Goal: Obtain resource: Download file/media

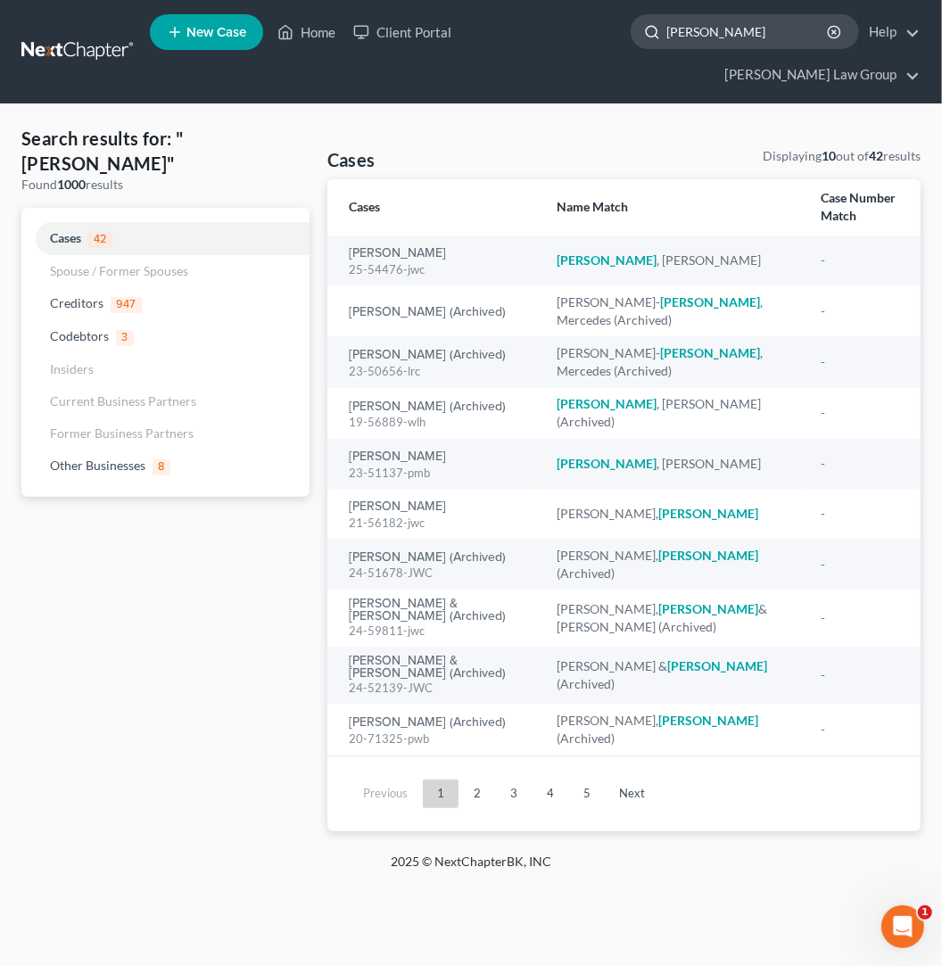
drag, startPoint x: 605, startPoint y: 35, endPoint x: 460, endPoint y: 34, distance: 144.5
click at [666, 34] on input "stevenson" at bounding box center [747, 31] width 163 height 33
type input "suber"
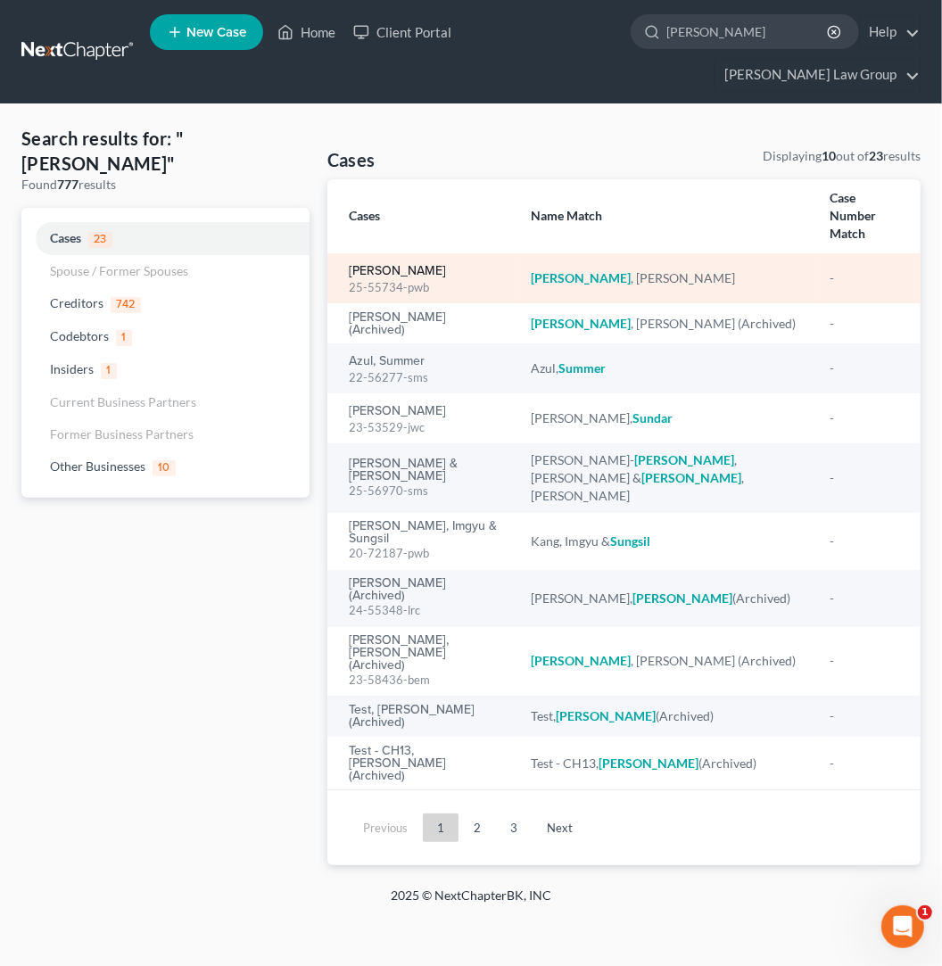
click at [426, 265] on link "[PERSON_NAME]" at bounding box center [397, 271] width 97 height 12
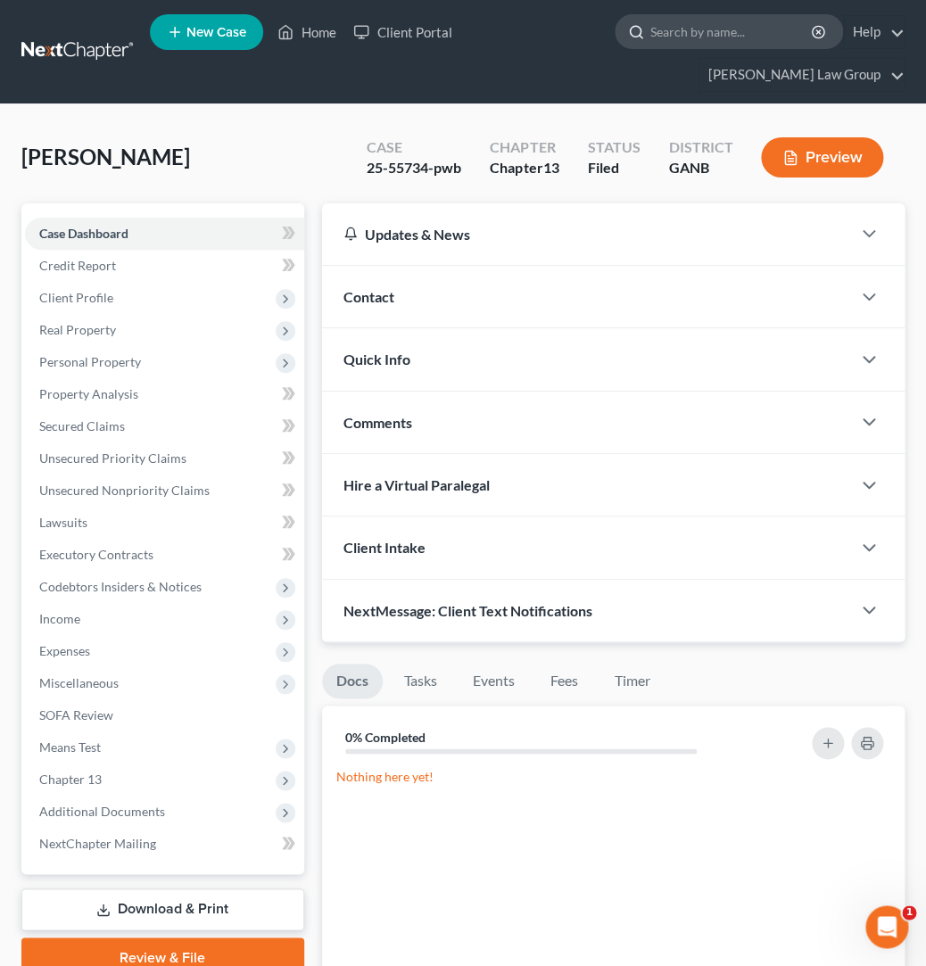
click at [650, 36] on input "search" at bounding box center [731, 31] width 163 height 33
type input "buck"
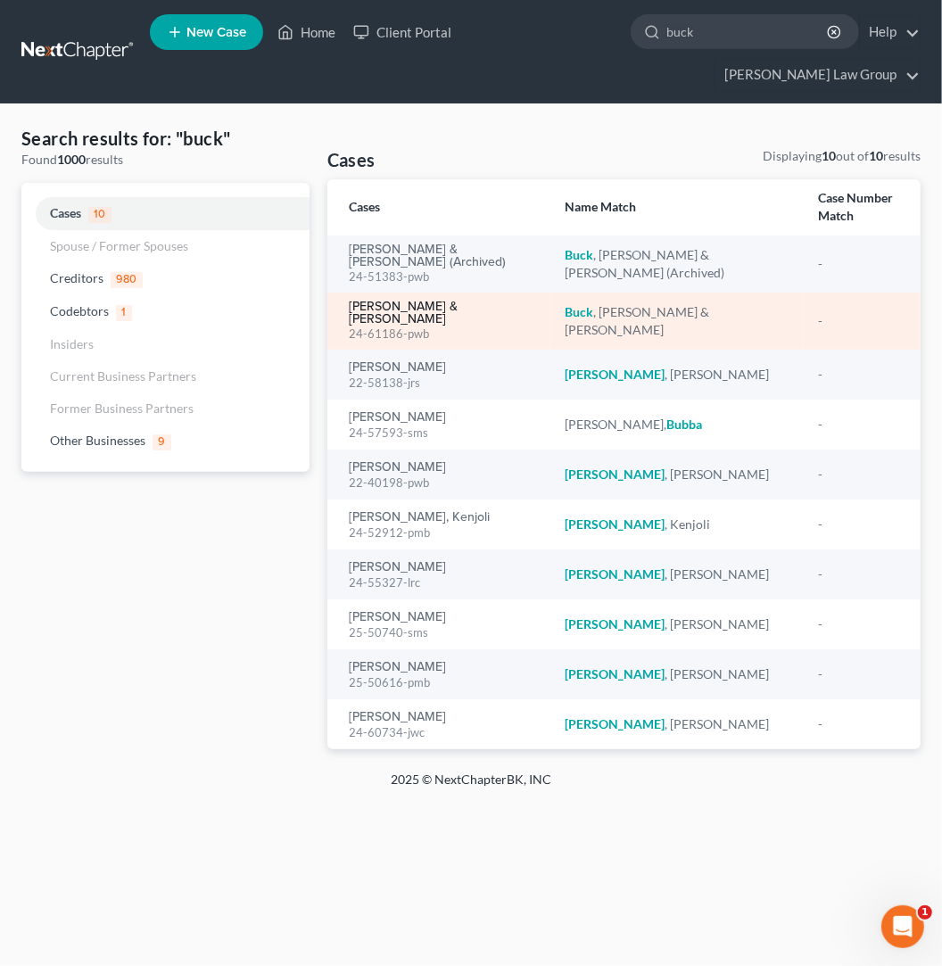
click at [475, 301] on link "[PERSON_NAME] & [PERSON_NAME]" at bounding box center [442, 313] width 187 height 25
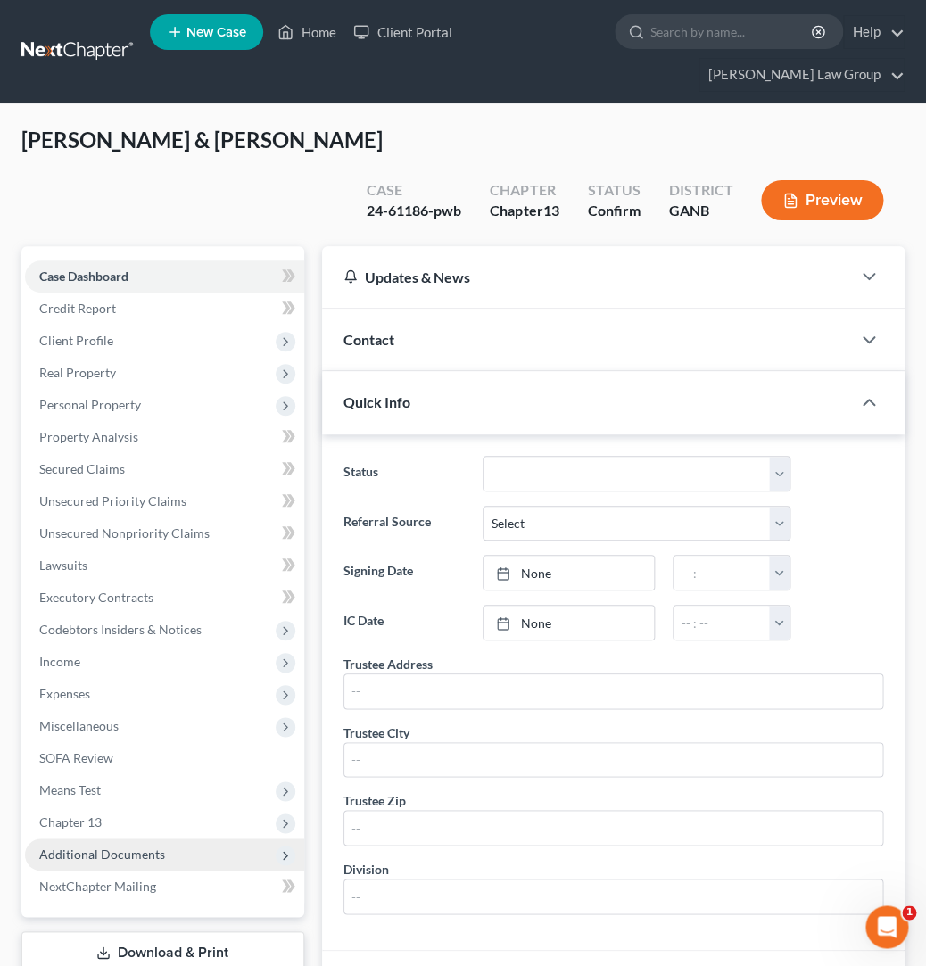
click at [219, 838] on span "Additional Documents" at bounding box center [164, 854] width 279 height 32
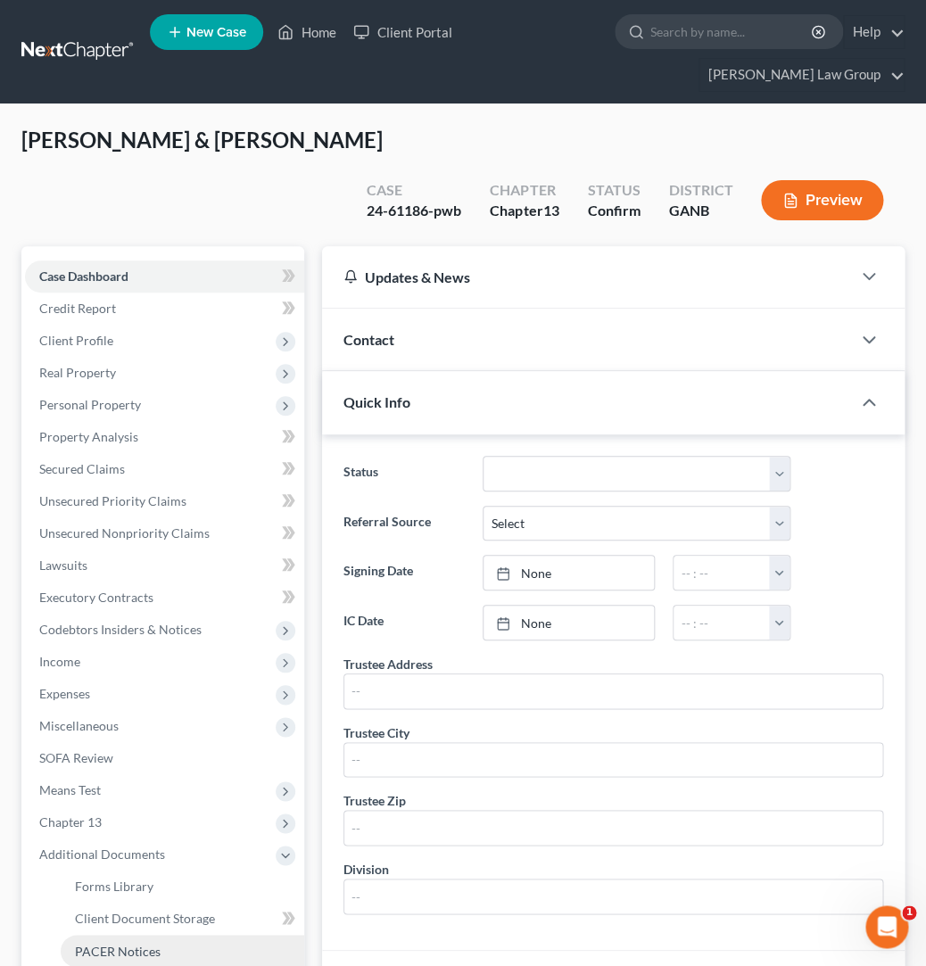
click at [232, 935] on link "PACER Notices" at bounding box center [183, 951] width 244 height 32
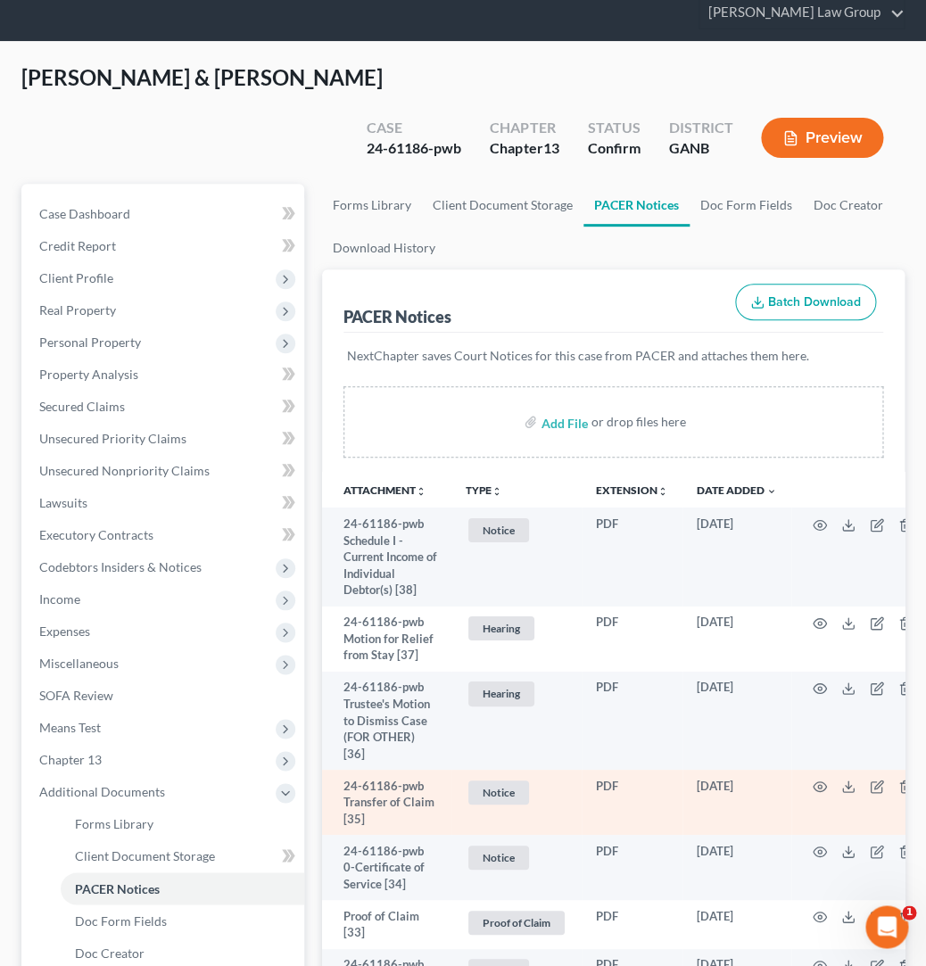
scroll to position [46, 0]
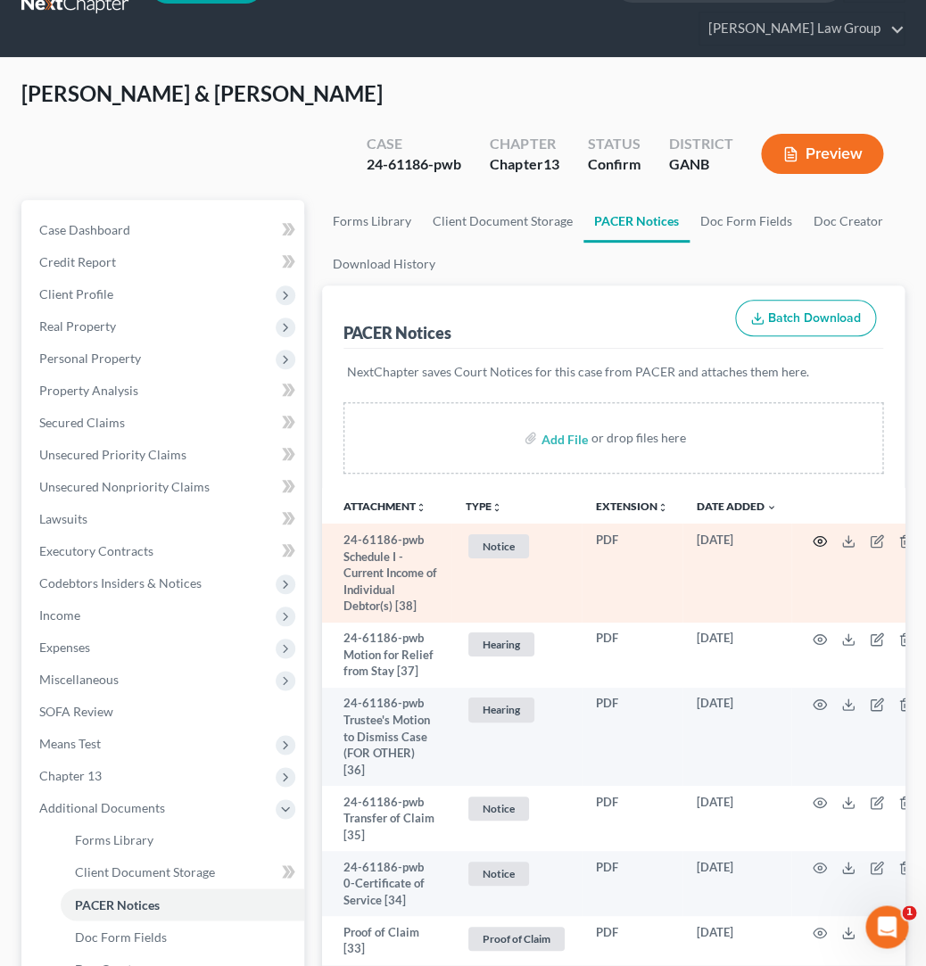
click at [818, 540] on circle "button" at bounding box center [820, 542] width 4 height 4
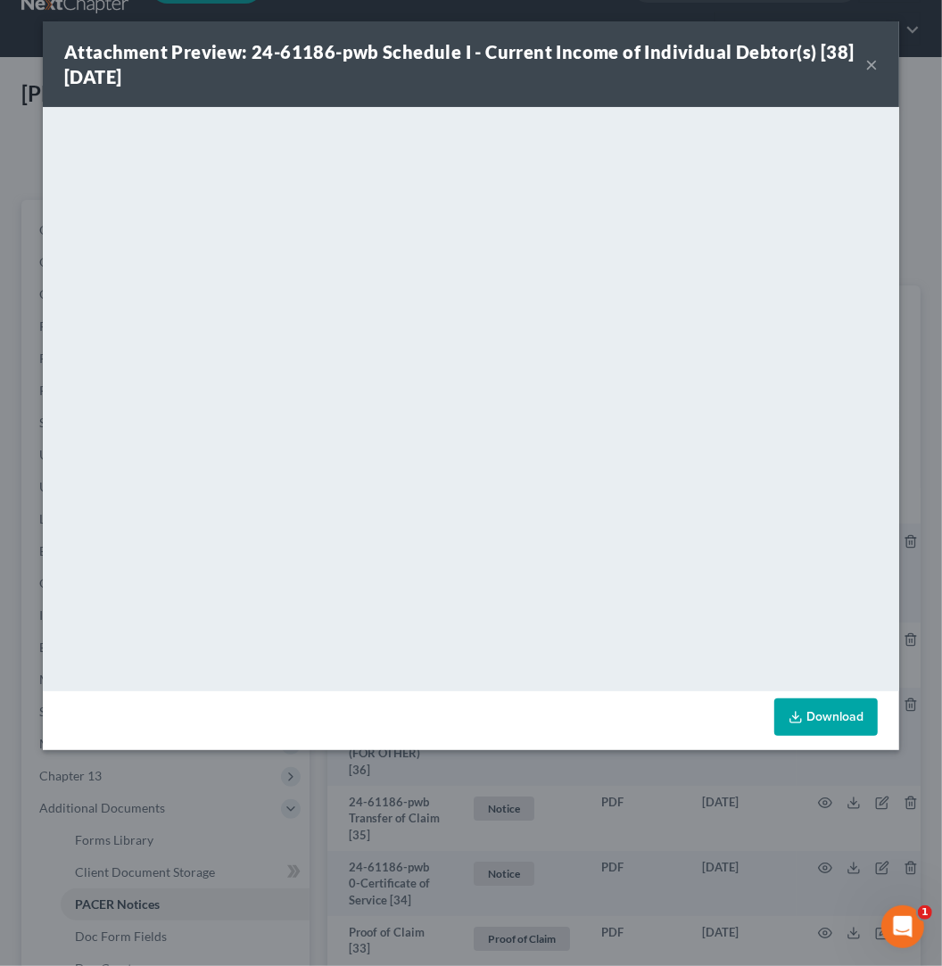
drag, startPoint x: 873, startPoint y: 62, endPoint x: 874, endPoint y: 77, distance: 14.3
click at [873, 62] on button "×" at bounding box center [871, 64] width 12 height 21
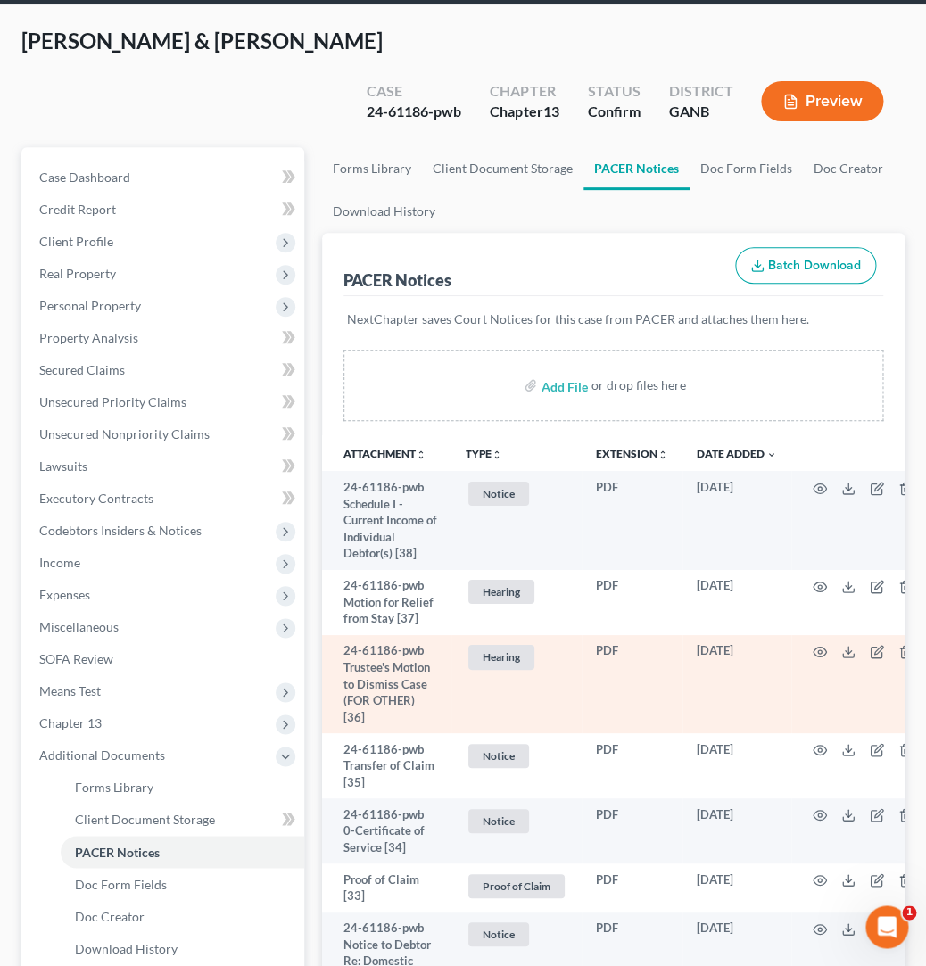
scroll to position [94, 0]
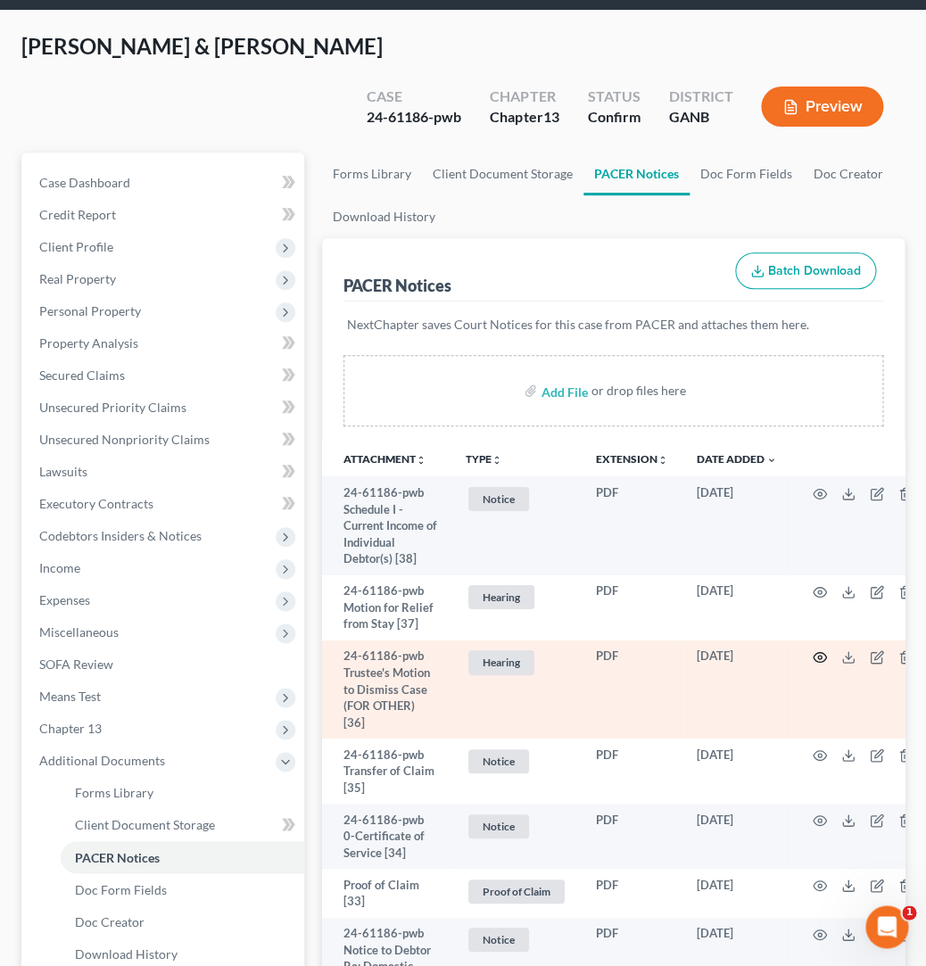
click at [814, 650] on icon "button" at bounding box center [820, 657] width 14 height 14
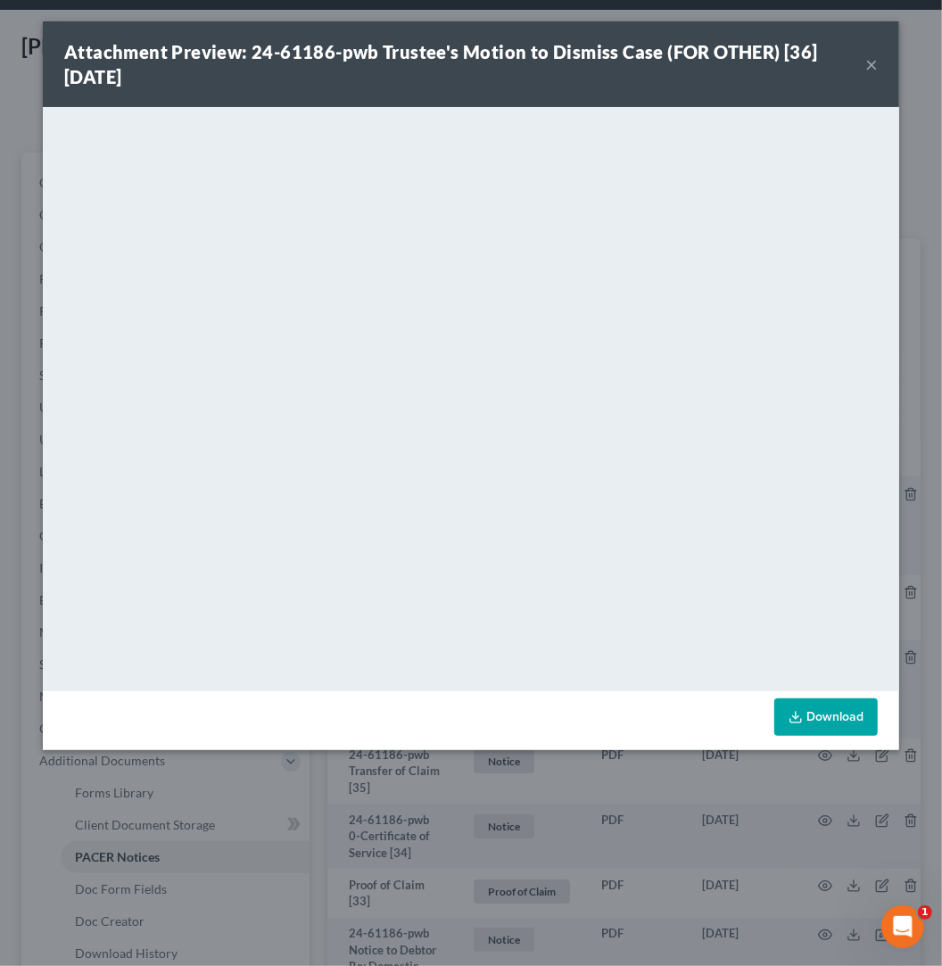
click at [878, 67] on button "×" at bounding box center [871, 64] width 12 height 21
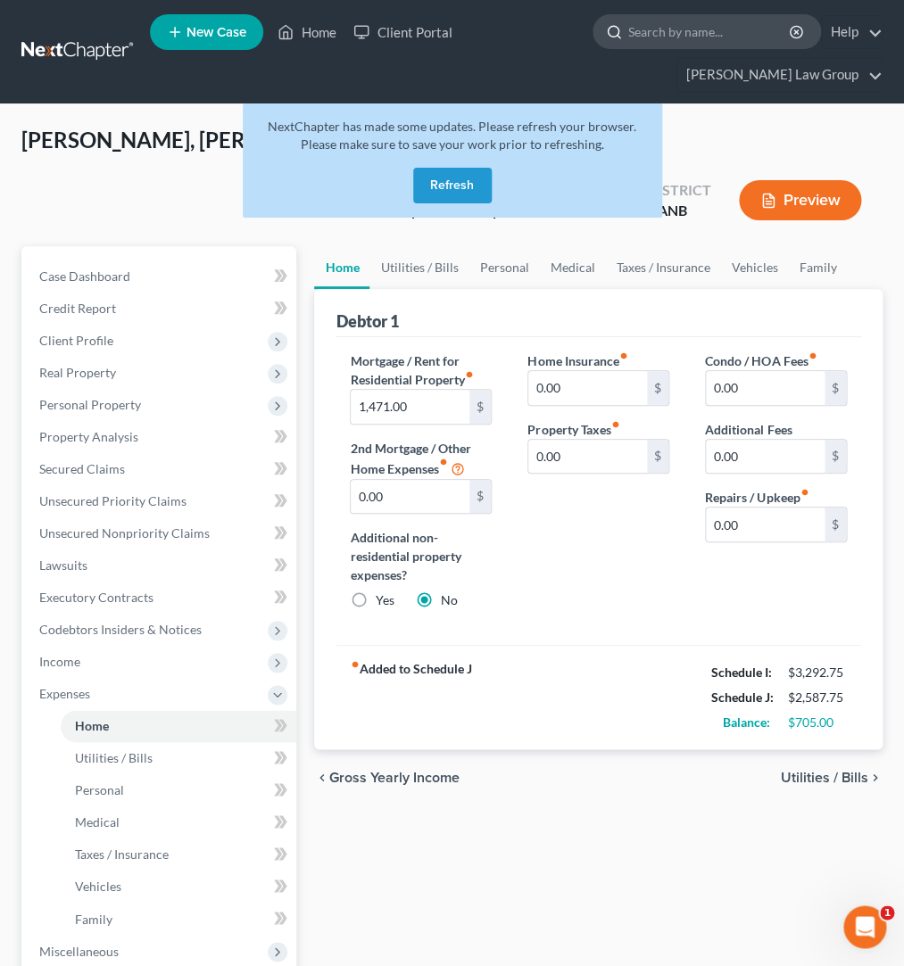
click at [645, 27] on input "search" at bounding box center [709, 31] width 163 height 33
type input "davey"
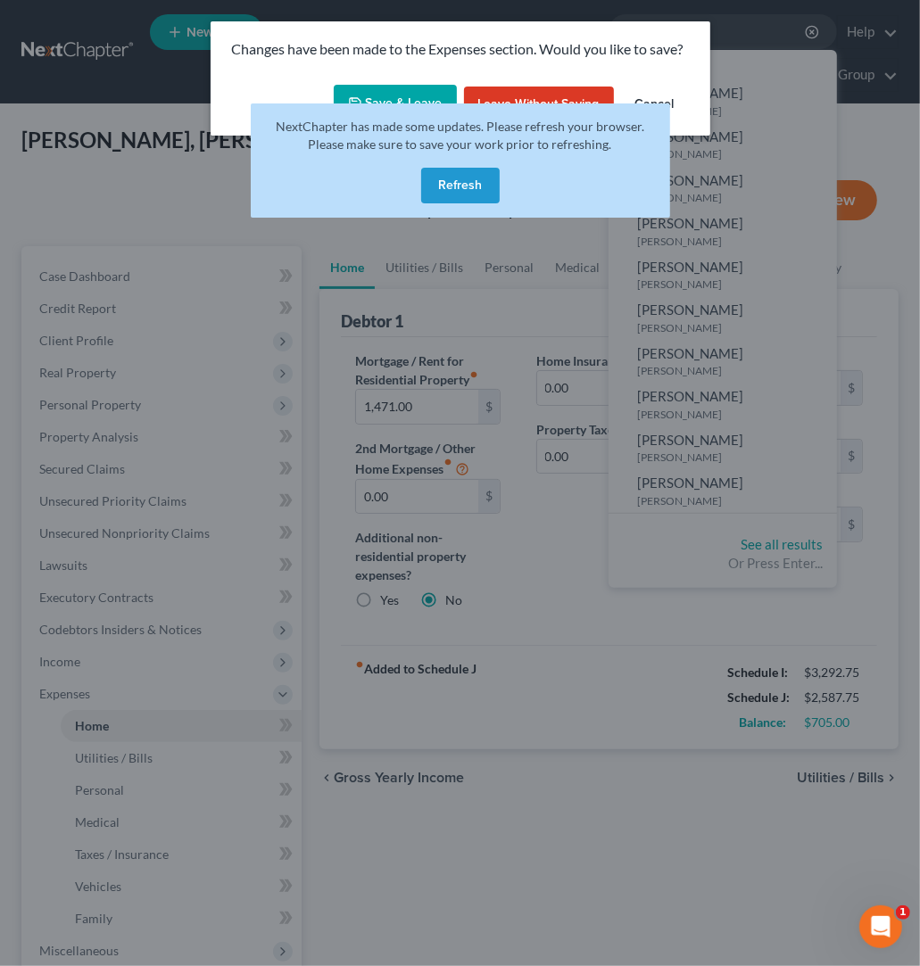
click at [454, 168] on button "Refresh" at bounding box center [460, 186] width 78 height 36
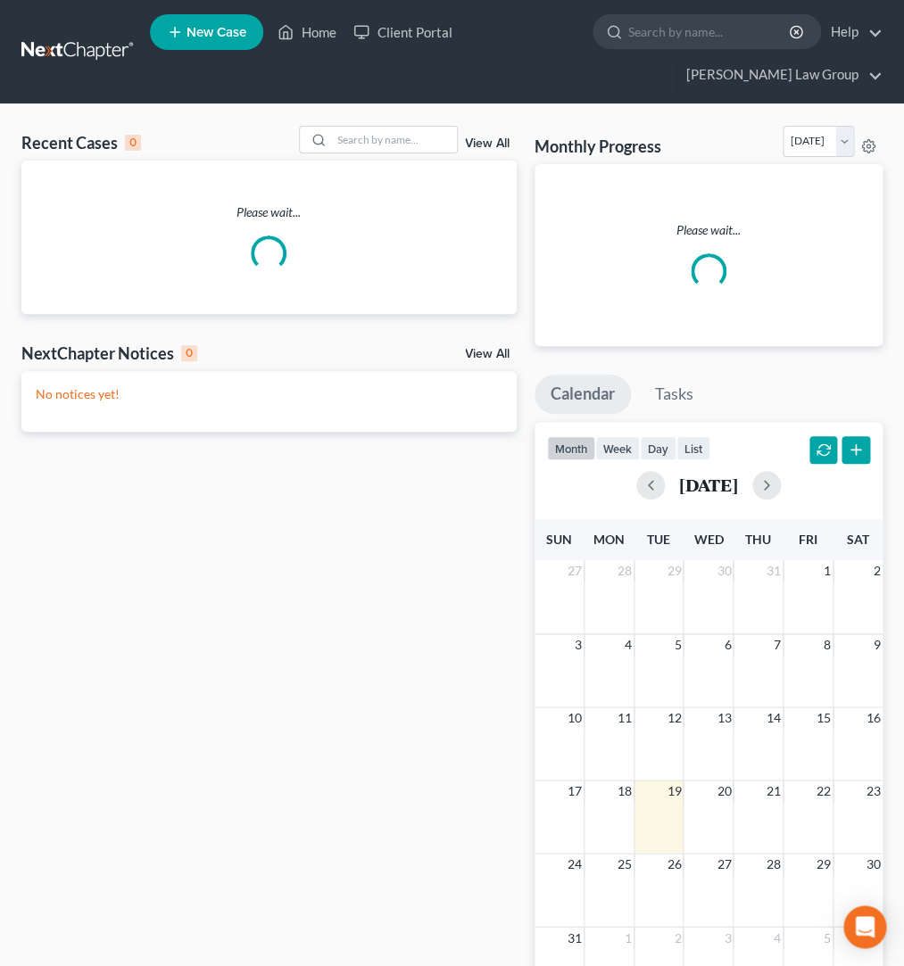
click at [591, 49] on ul "New Case Home Client Portal - No Result - See all results Or Press Enter... Hel…" at bounding box center [516, 52] width 732 height 86
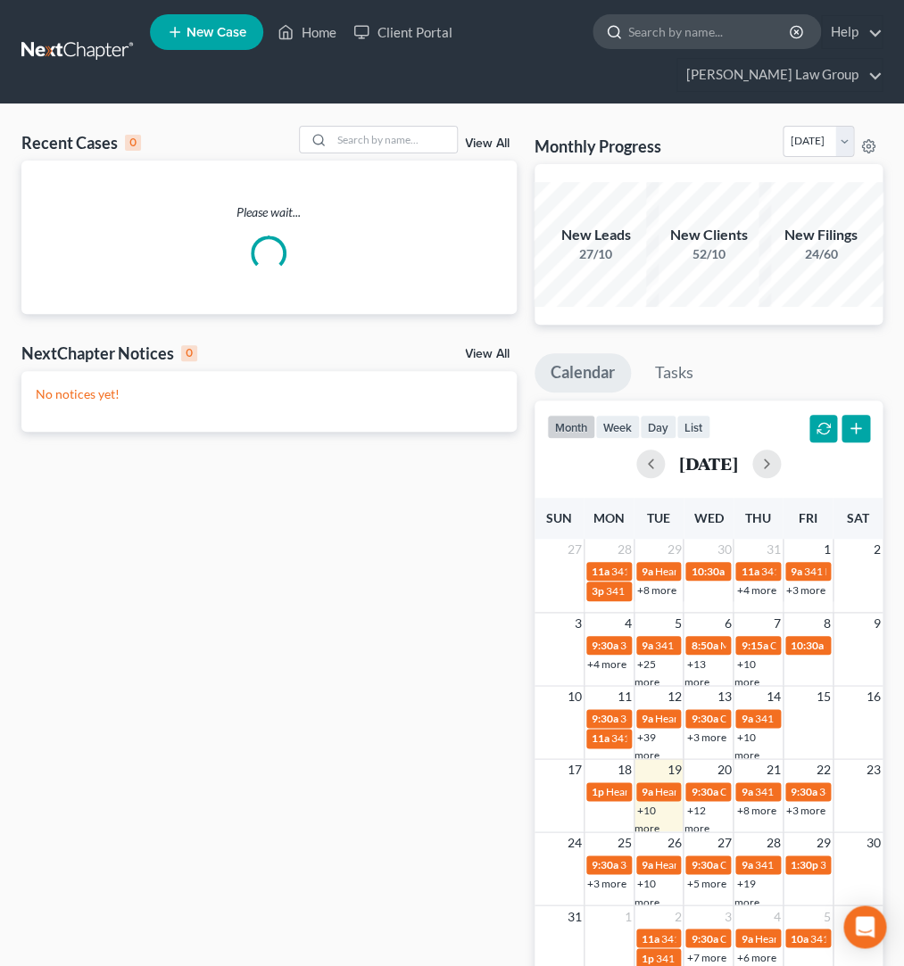
click at [632, 40] on input "search" at bounding box center [709, 31] width 163 height 33
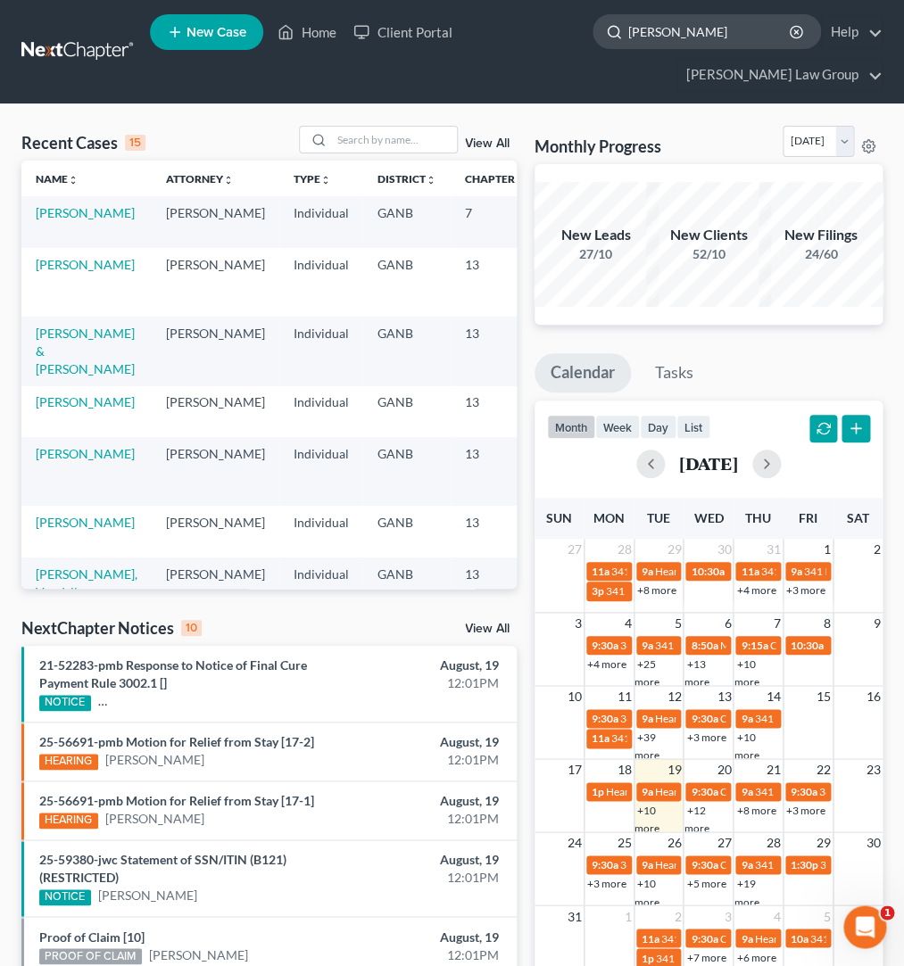
type input "[PERSON_NAME]"
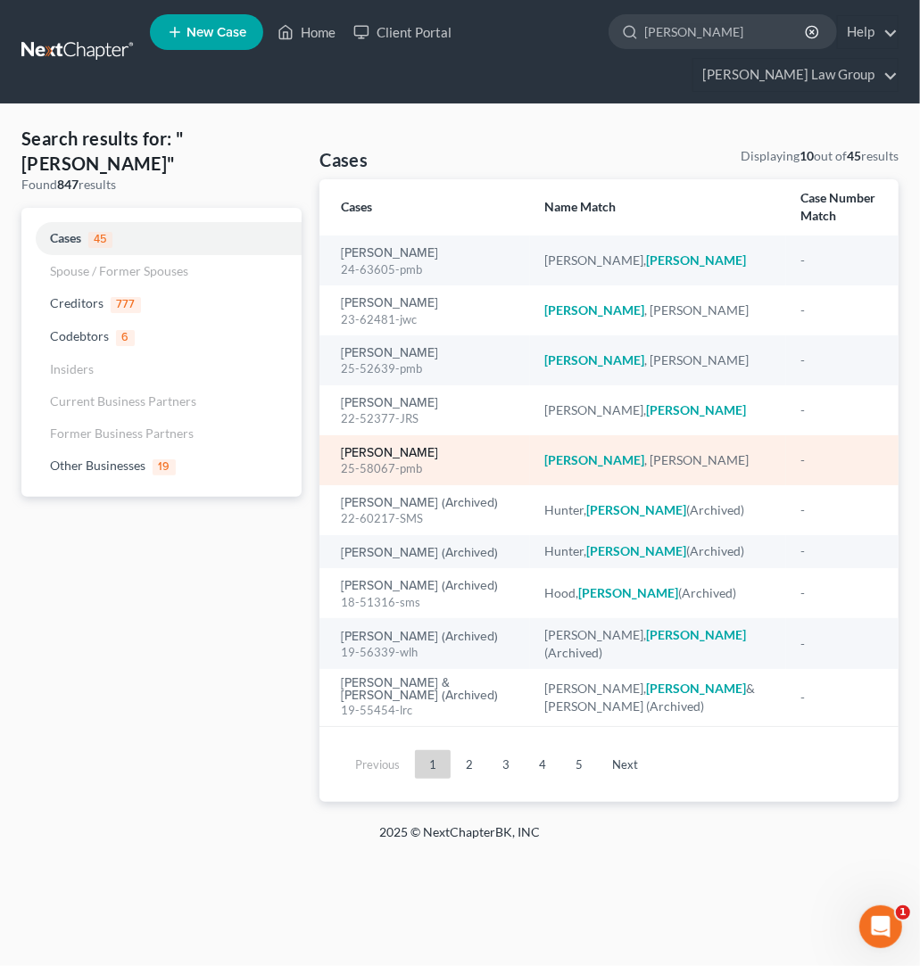
click at [401, 447] on link "[PERSON_NAME]" at bounding box center [389, 453] width 97 height 12
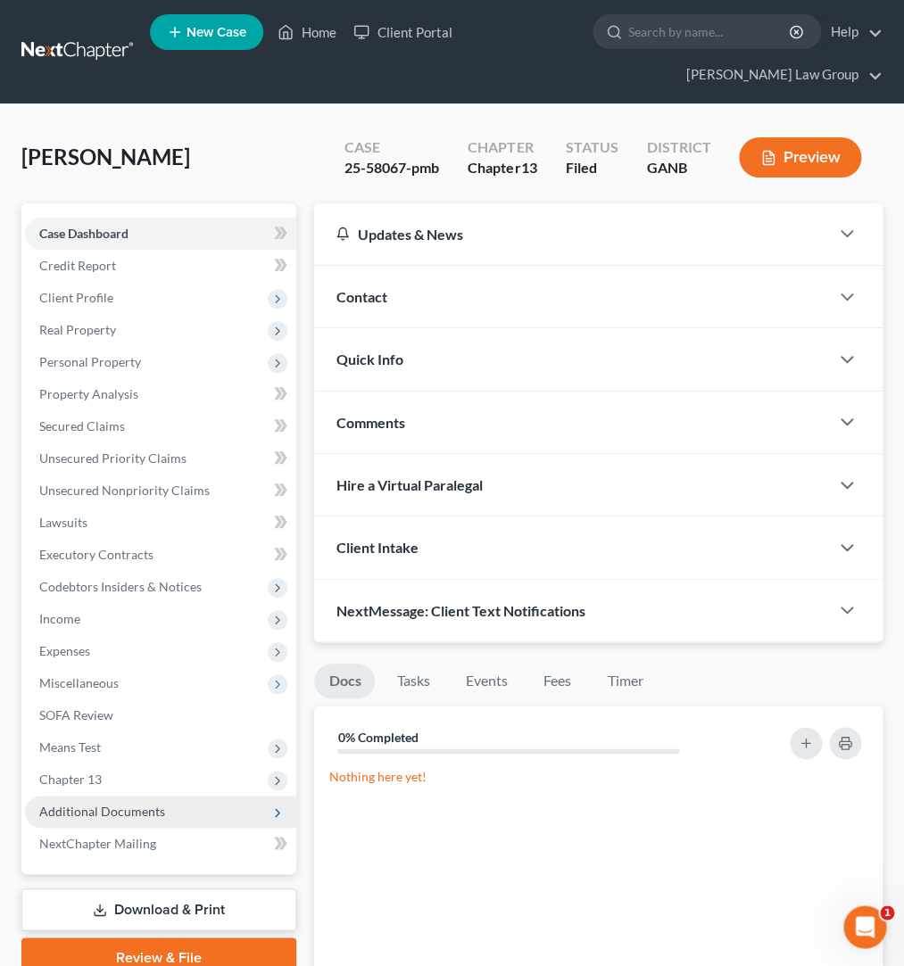
click at [115, 801] on span "Additional Documents" at bounding box center [160, 812] width 271 height 32
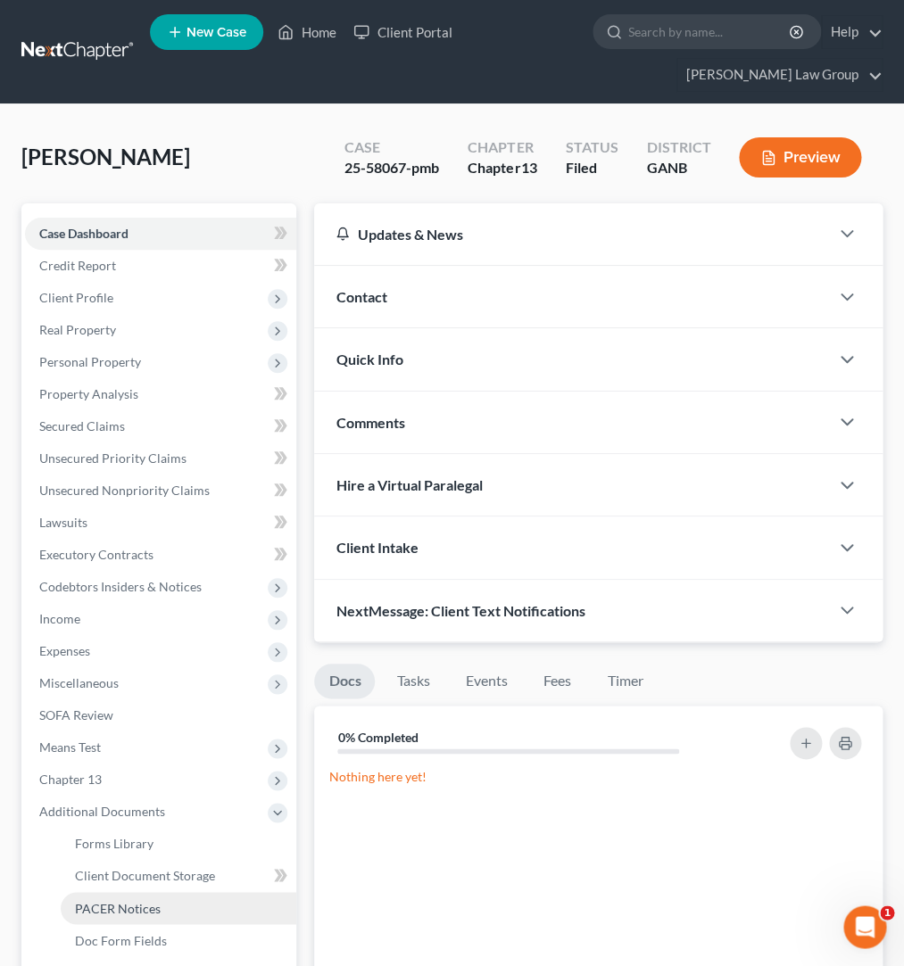
click at [181, 905] on link "PACER Notices" at bounding box center [178, 908] width 235 height 32
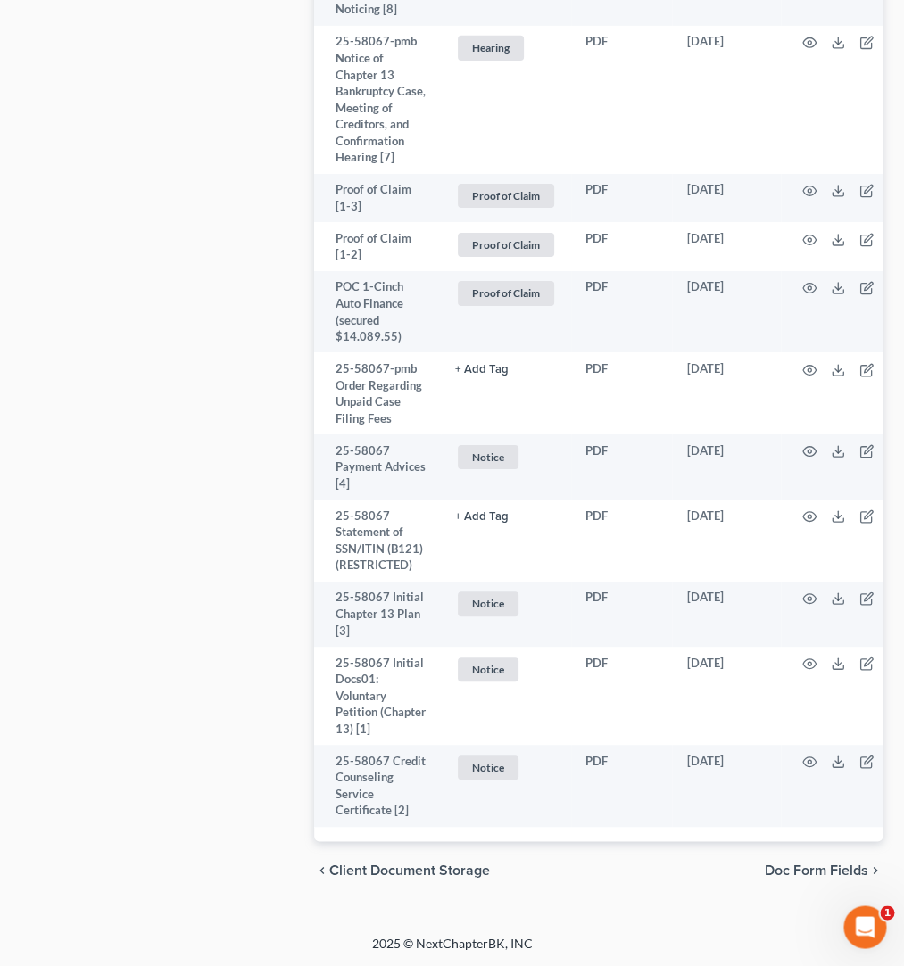
scroll to position [2205, 0]
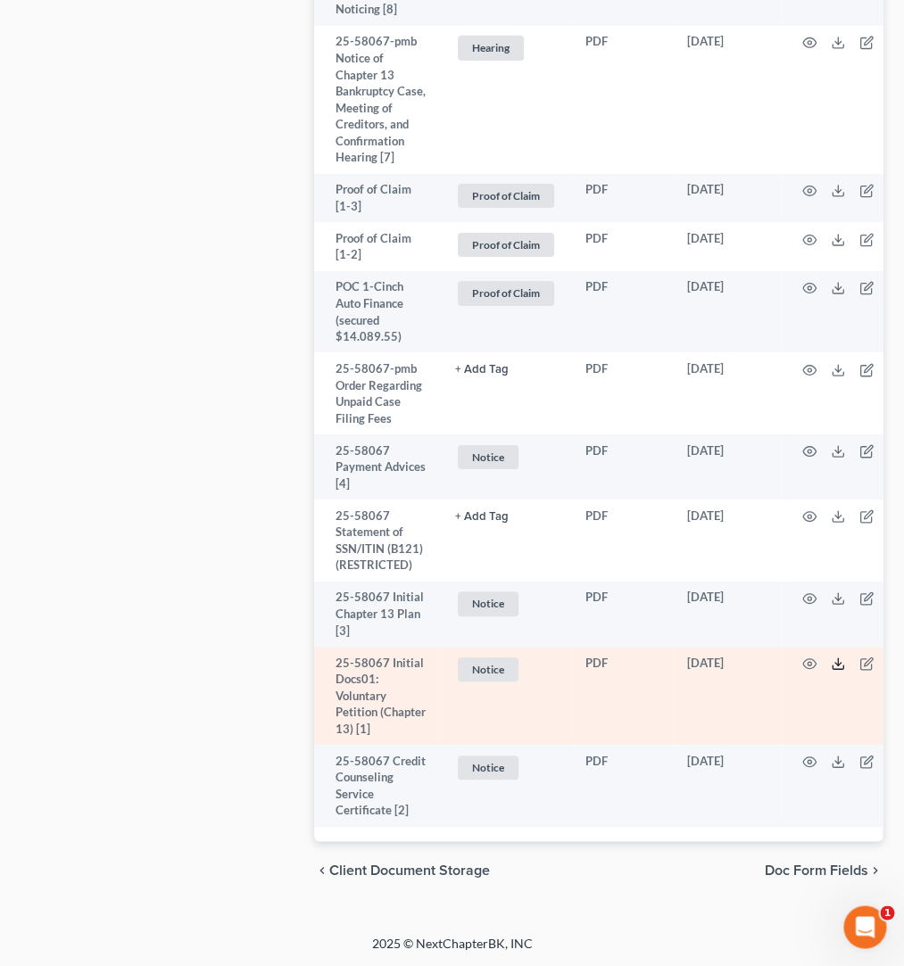
click at [837, 657] on icon at bounding box center [837, 664] width 14 height 14
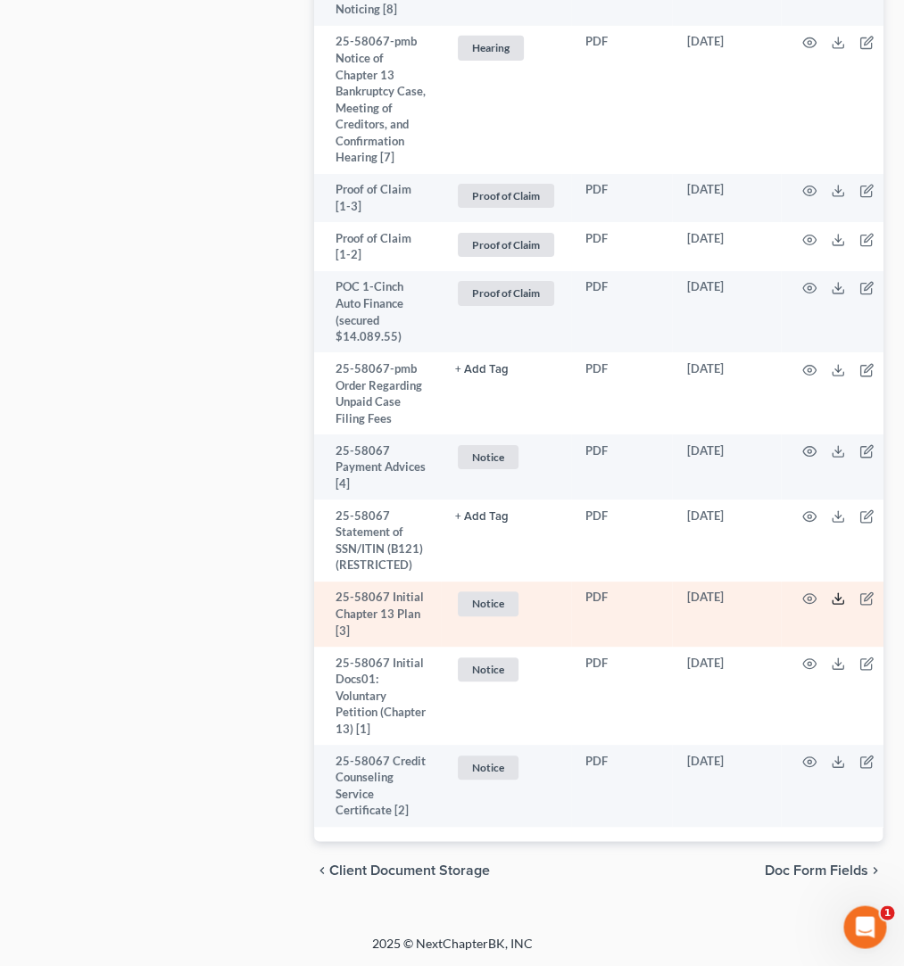
click at [838, 600] on icon at bounding box center [837, 602] width 11 height 4
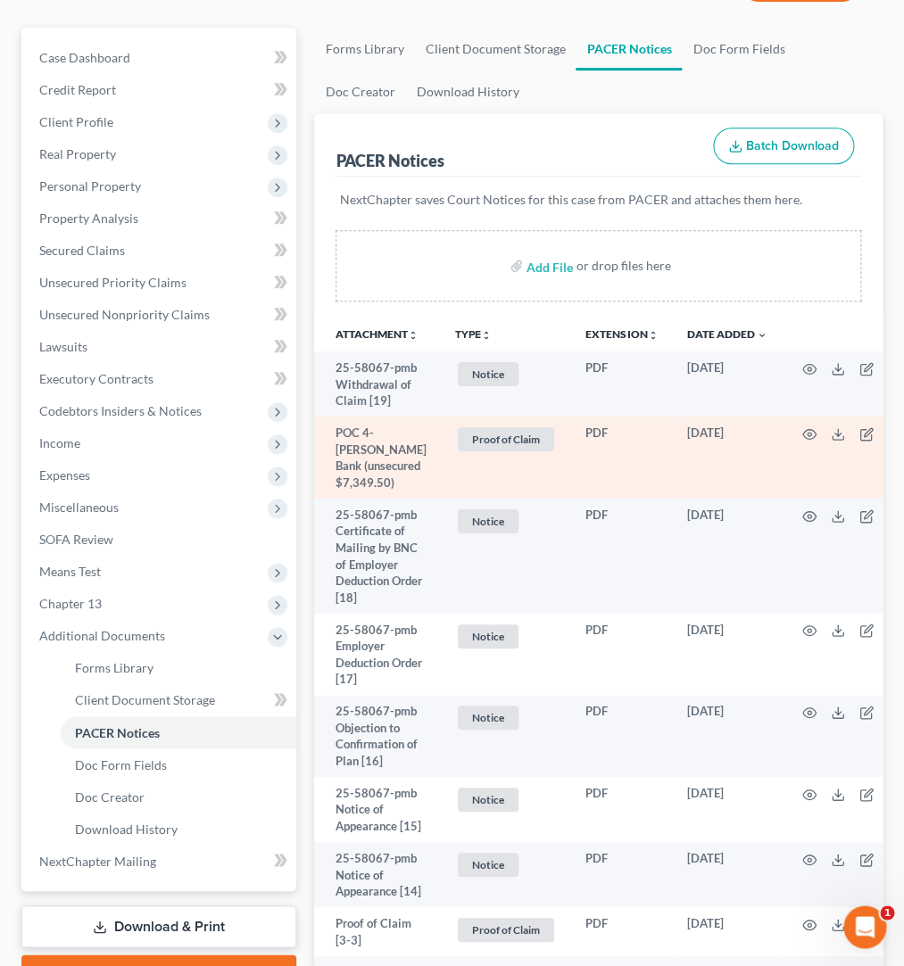
scroll to position [0, 0]
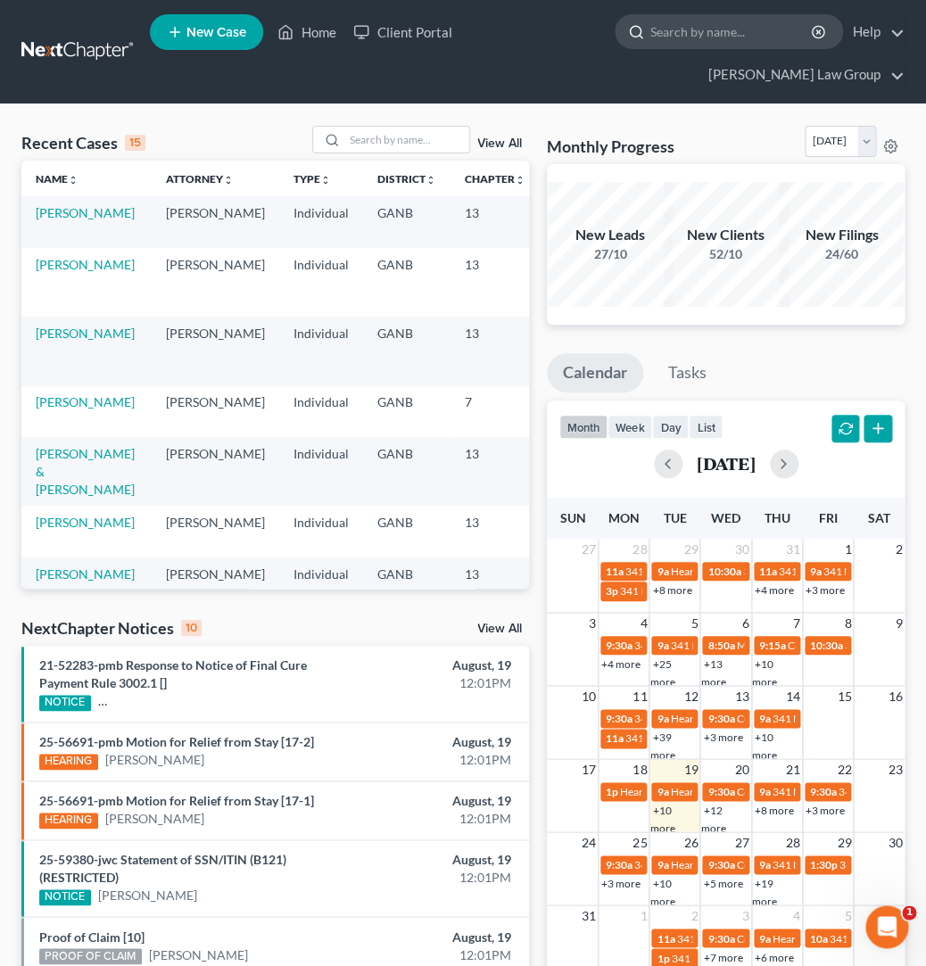
drag, startPoint x: 512, startPoint y: 29, endPoint x: 523, endPoint y: 30, distance: 10.7
click at [615, 29] on div at bounding box center [632, 31] width 35 height 33
click at [650, 31] on input "search" at bounding box center [731, 31] width 163 height 33
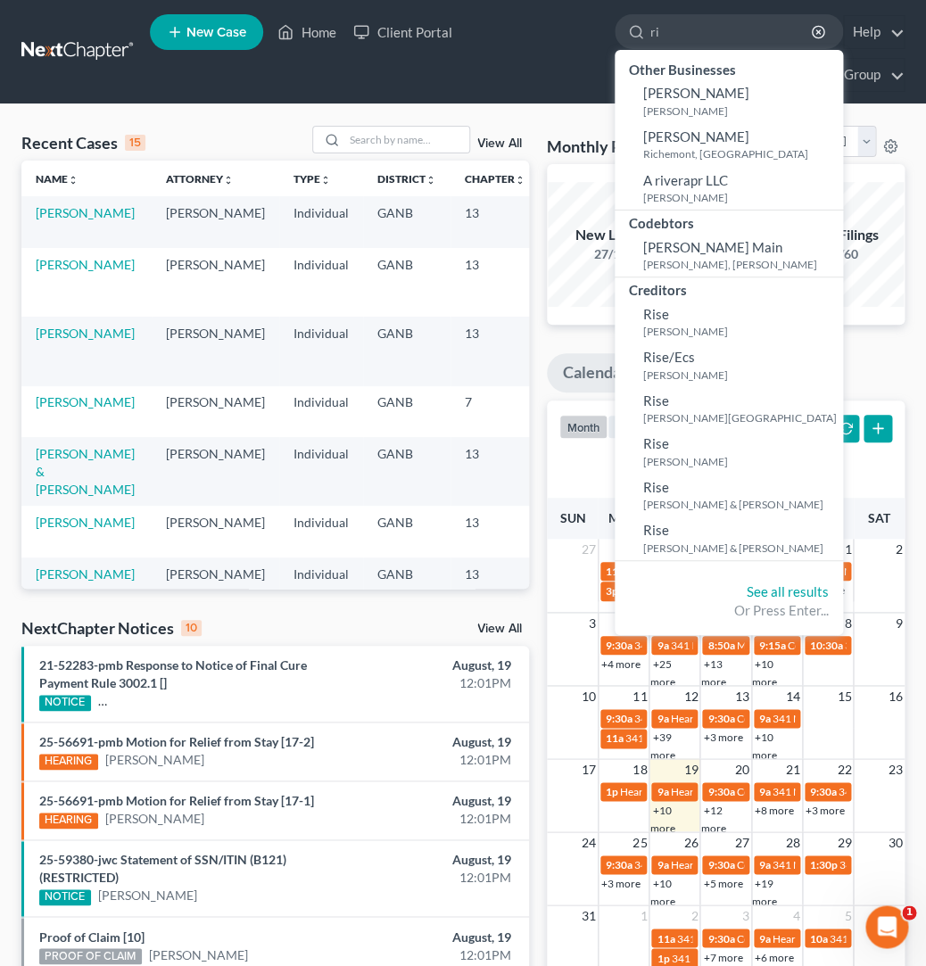
type input "ri"
click at [45, 317] on td "[PERSON_NAME]" at bounding box center [86, 351] width 130 height 69
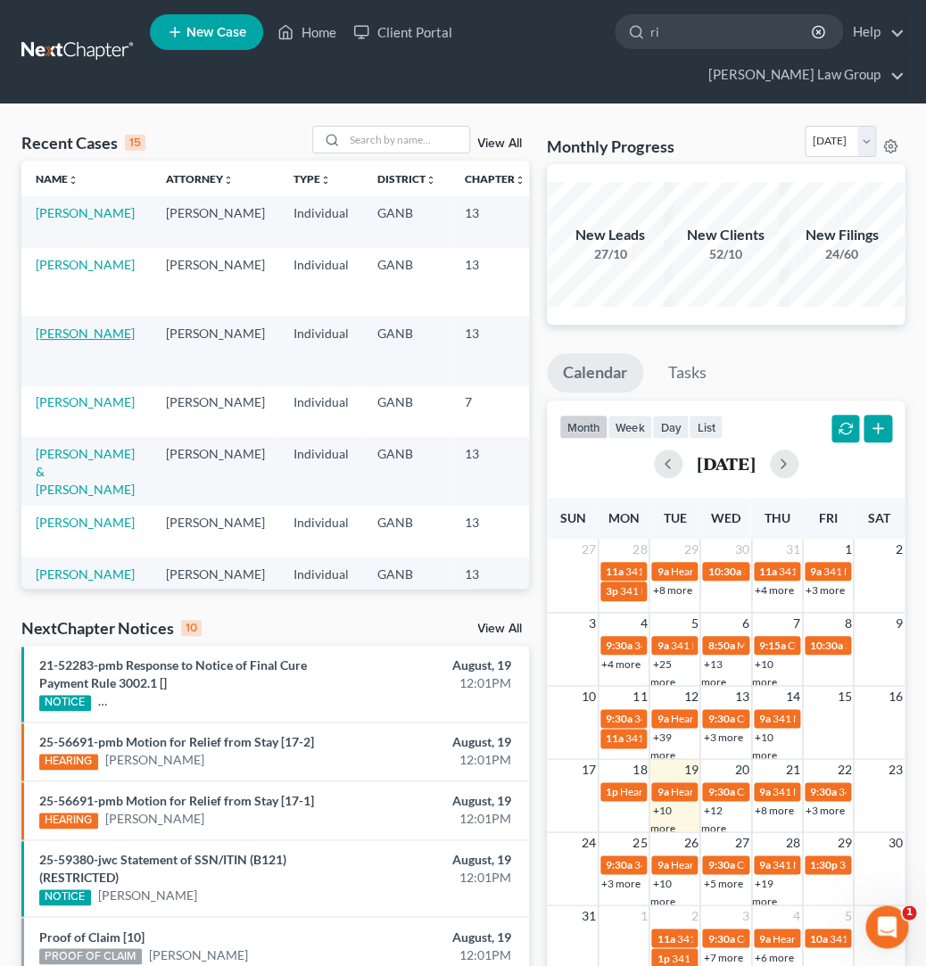
click at [49, 326] on link "[PERSON_NAME]" at bounding box center [85, 333] width 99 height 15
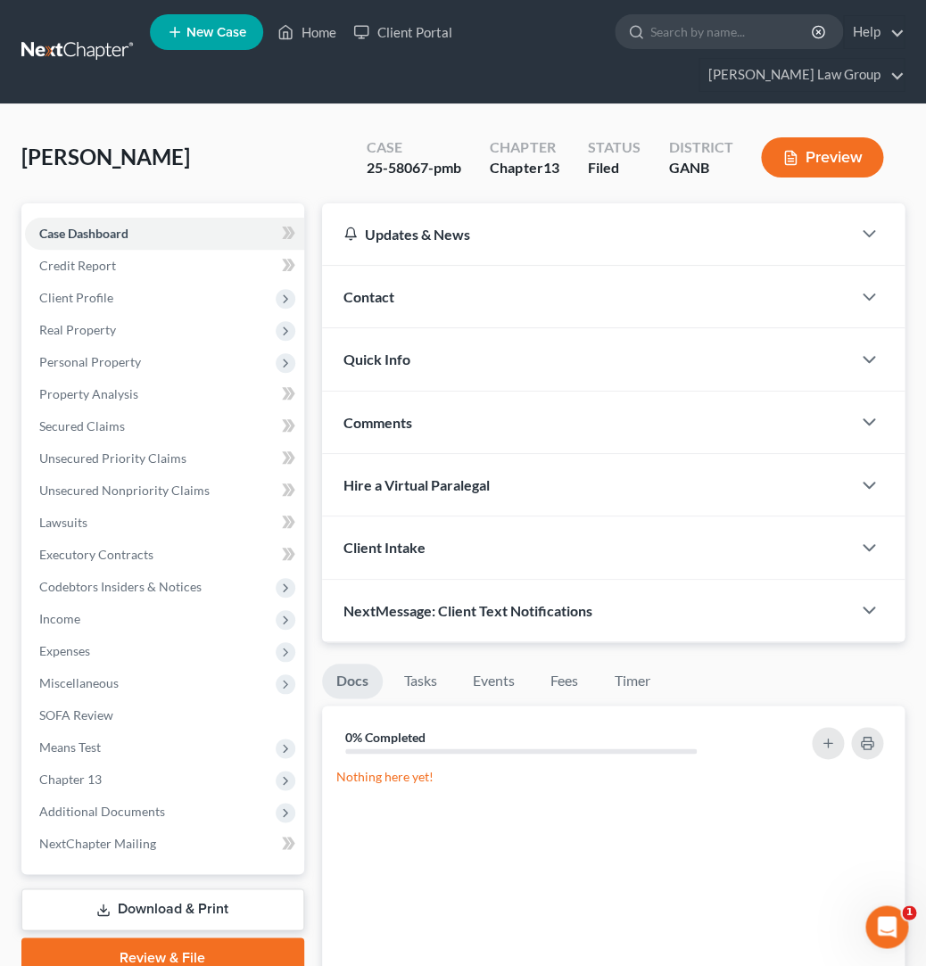
drag, startPoint x: 212, startPoint y: 859, endPoint x: 307, endPoint y: 812, distance: 105.7
click at [212, 888] on link "Download & Print" at bounding box center [162, 909] width 283 height 42
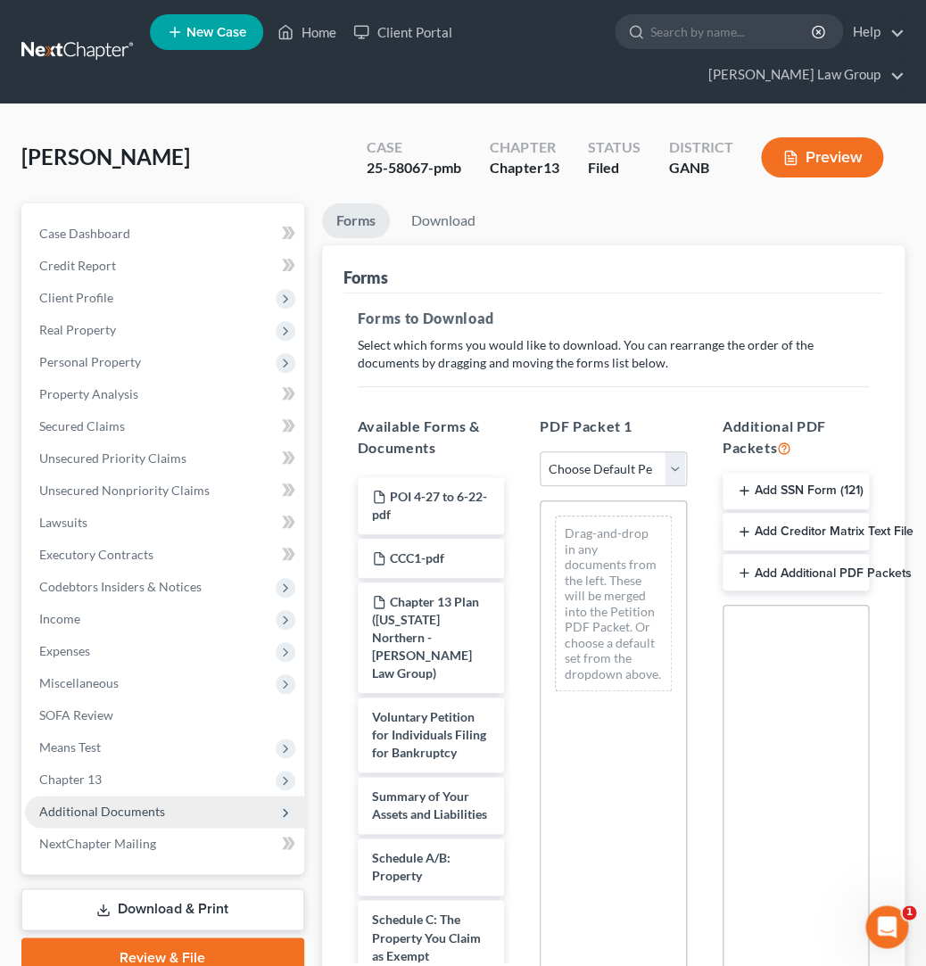
click at [97, 804] on span "Additional Documents" at bounding box center [102, 811] width 126 height 15
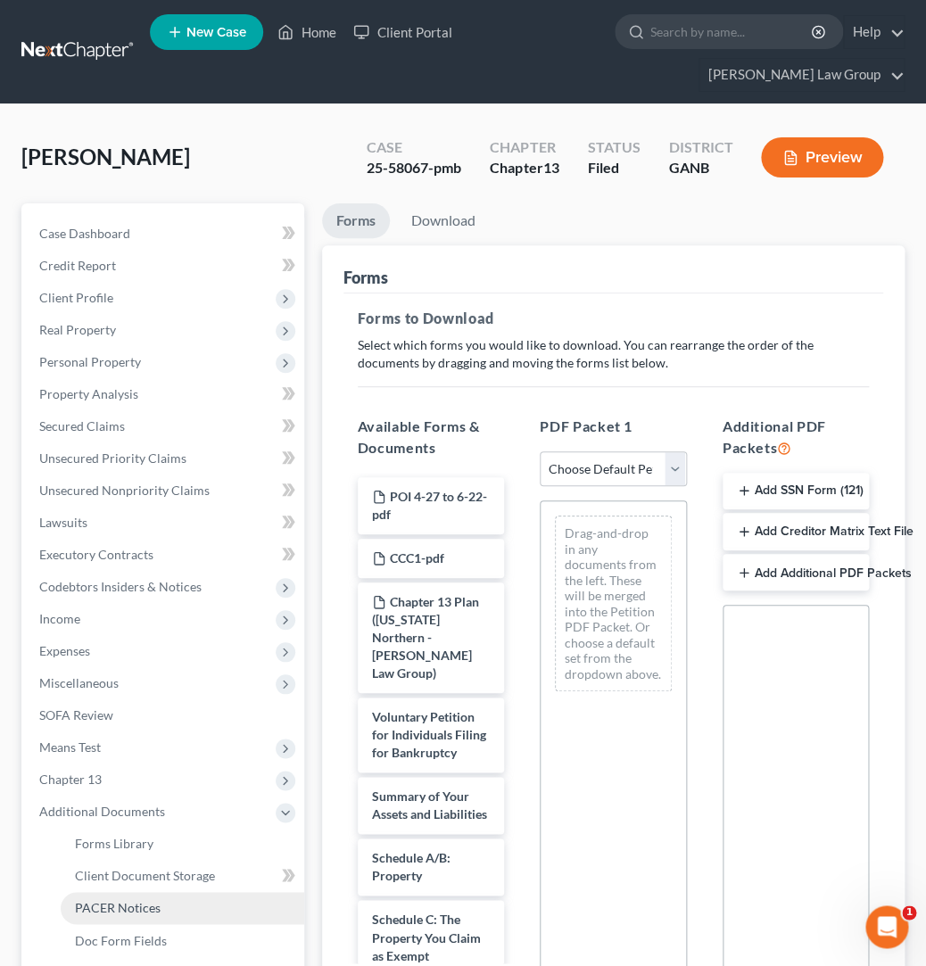
click at [115, 900] on span "PACER Notices" at bounding box center [118, 907] width 86 height 15
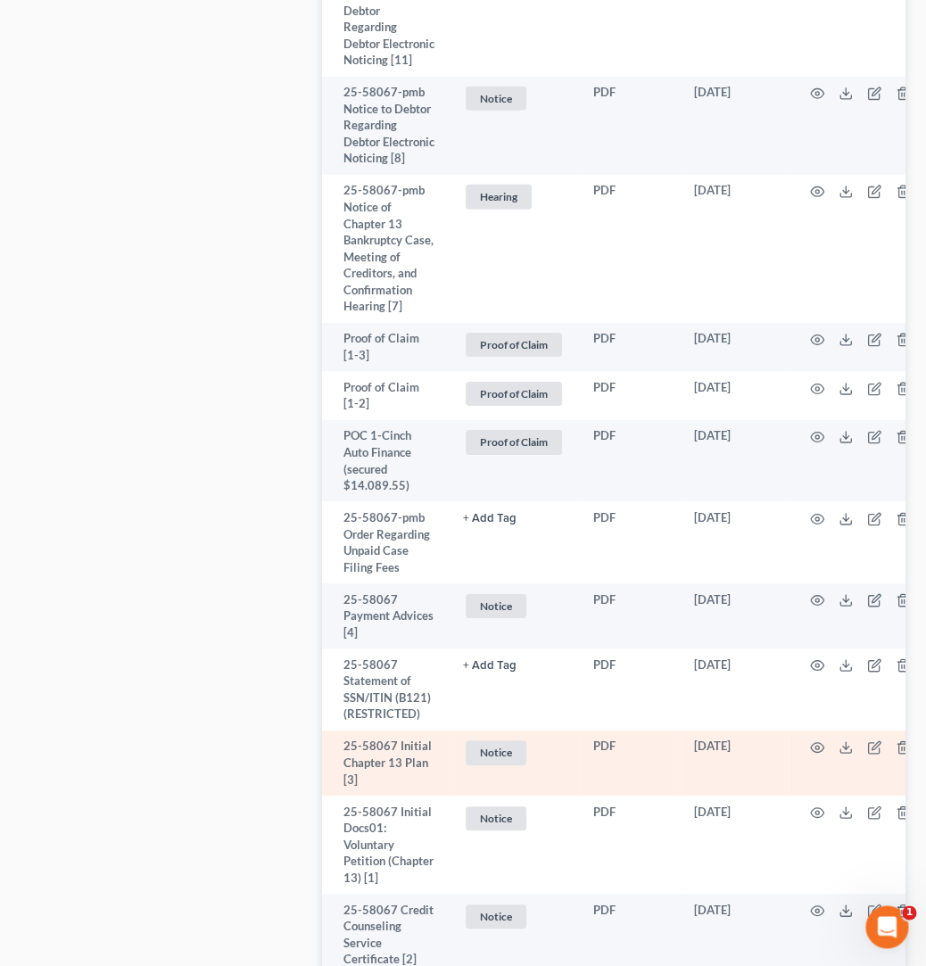
scroll to position [2173, 0]
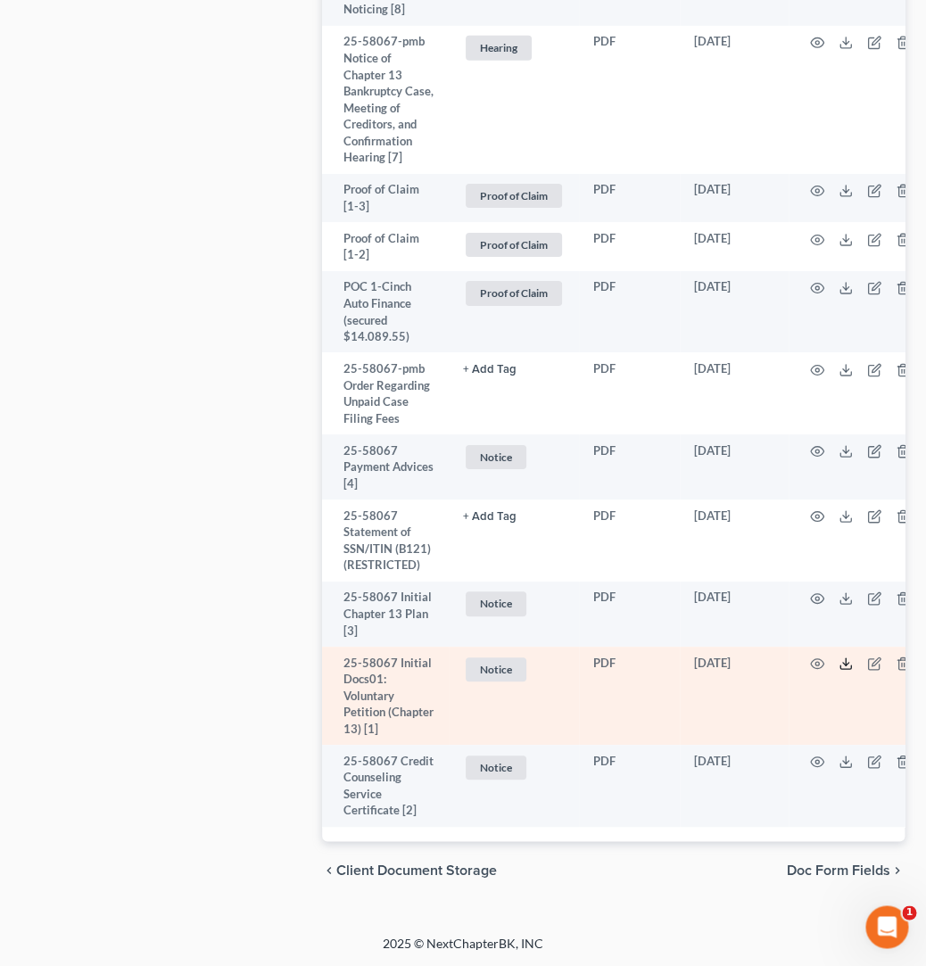
click at [838, 657] on icon at bounding box center [845, 664] width 14 height 14
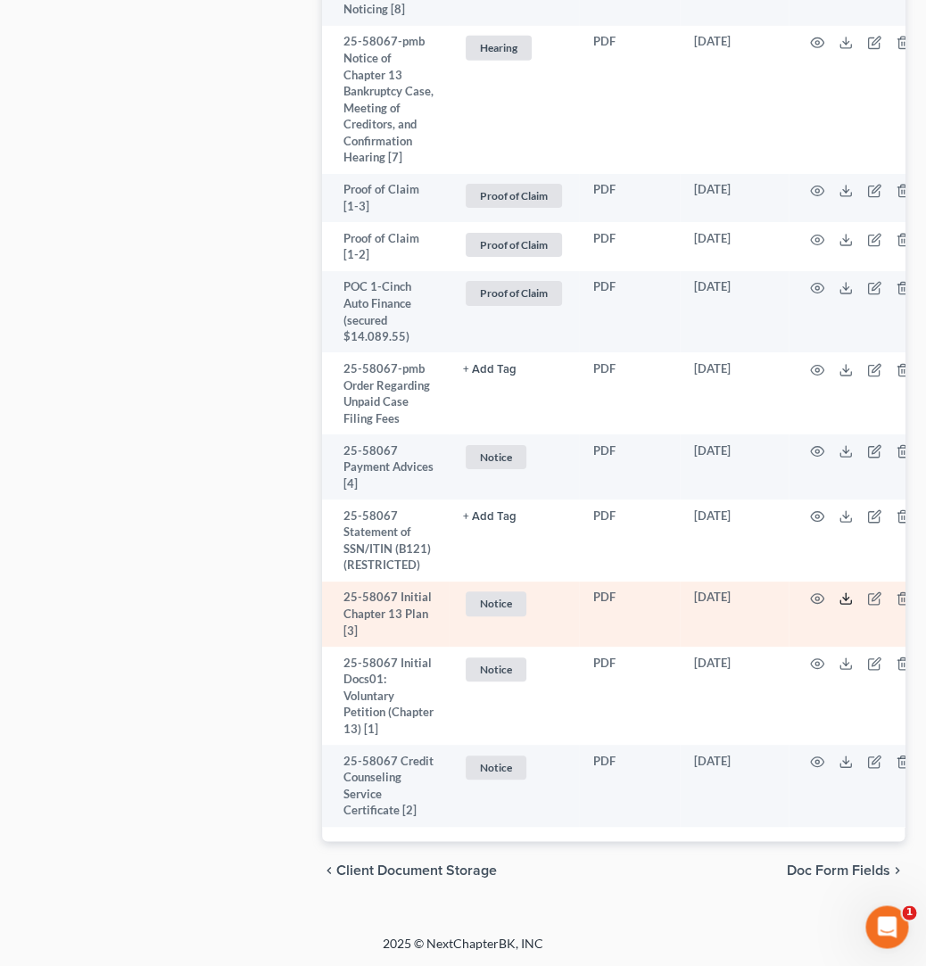
click at [840, 600] on icon at bounding box center [845, 602] width 11 height 4
click at [815, 594] on icon "button" at bounding box center [816, 599] width 13 height 10
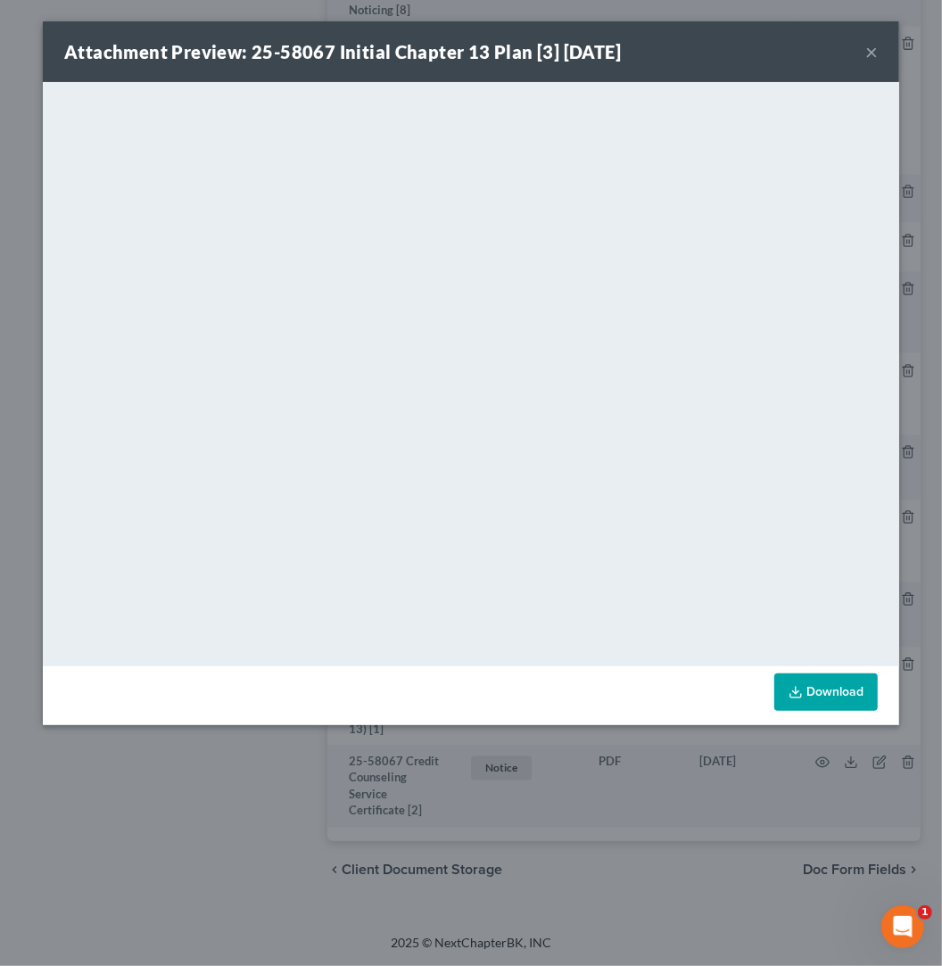
click at [873, 54] on button "×" at bounding box center [871, 51] width 12 height 21
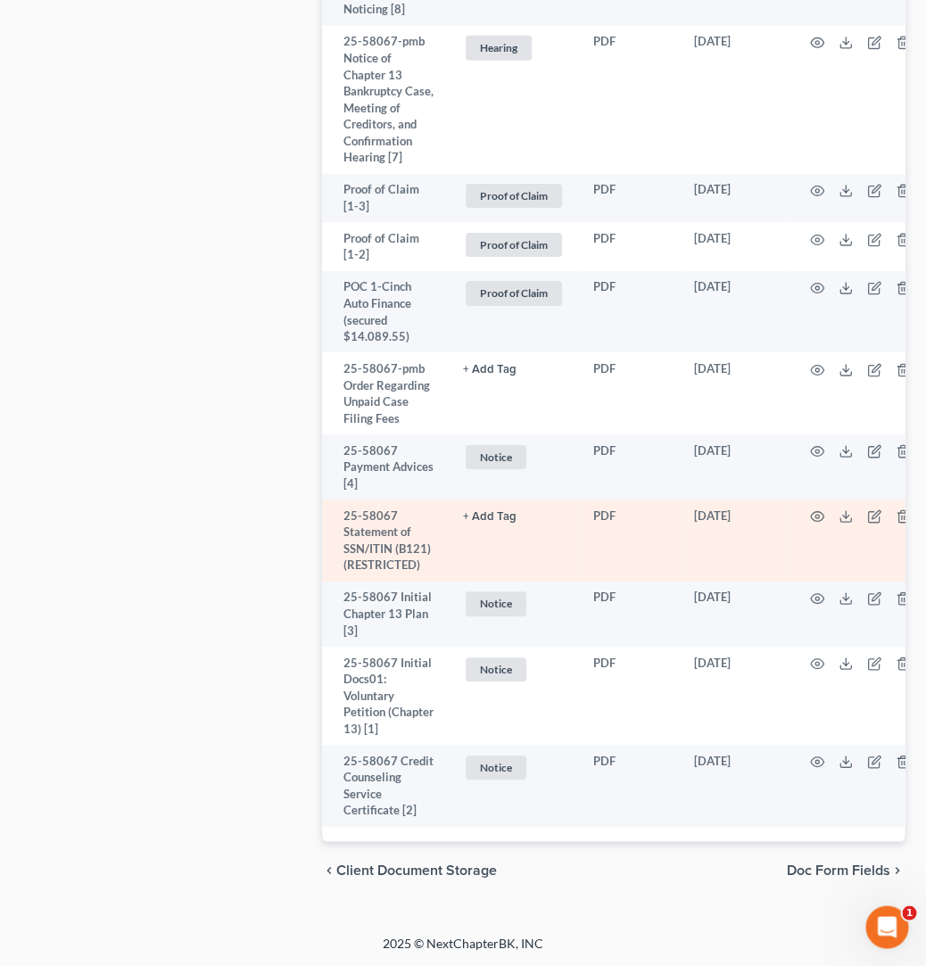
scroll to position [2032, 0]
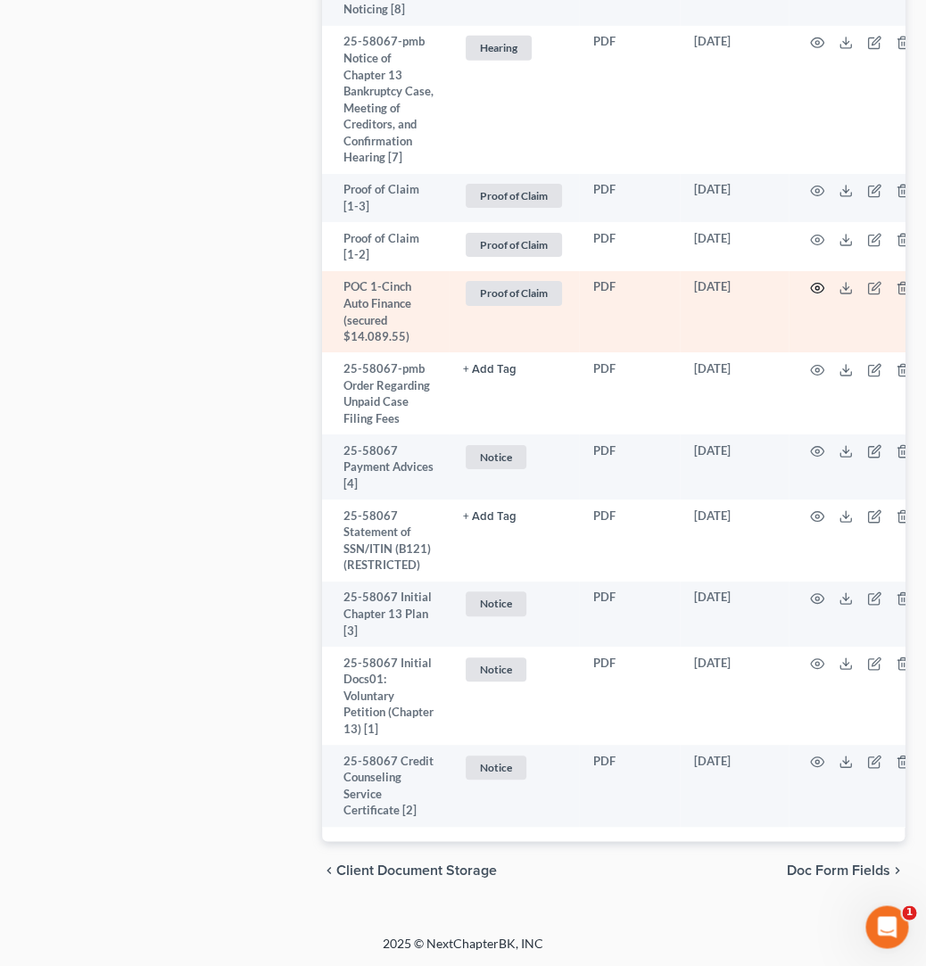
click at [810, 295] on icon "button" at bounding box center [817, 288] width 14 height 14
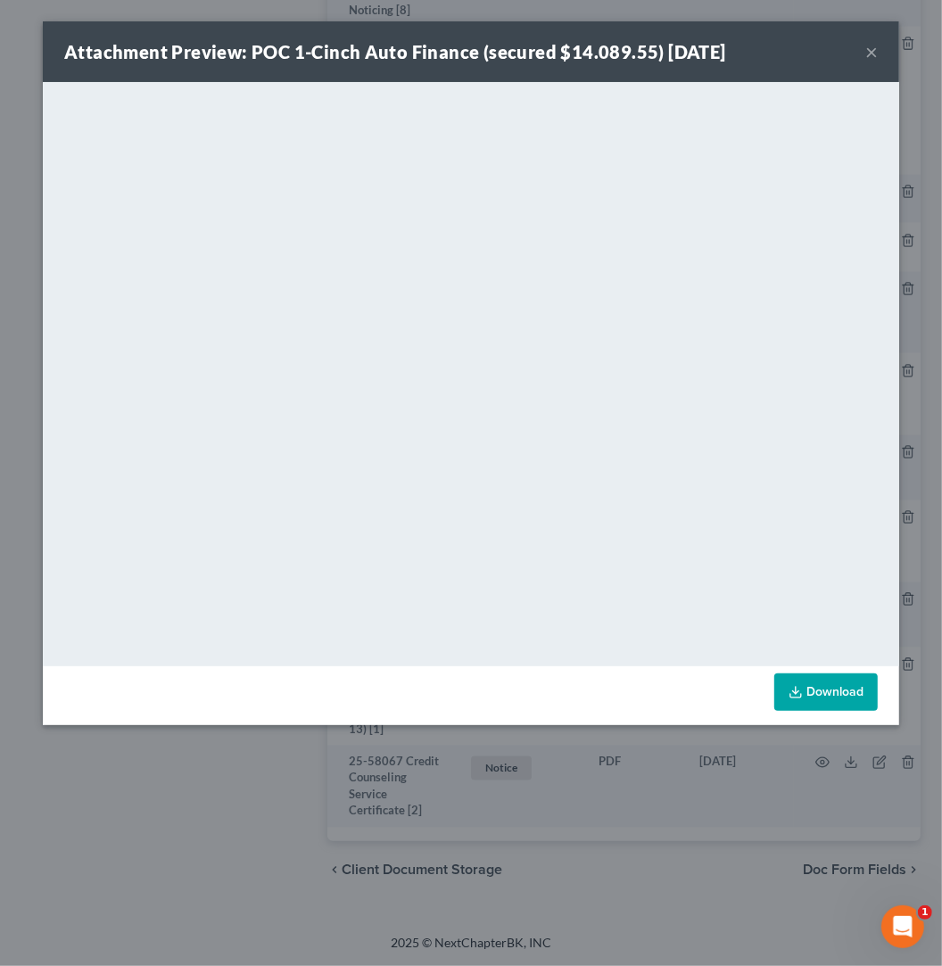
drag, startPoint x: 737, startPoint y: 384, endPoint x: 870, endPoint y: 52, distance: 358.3
click at [870, 52] on button "×" at bounding box center [871, 51] width 12 height 21
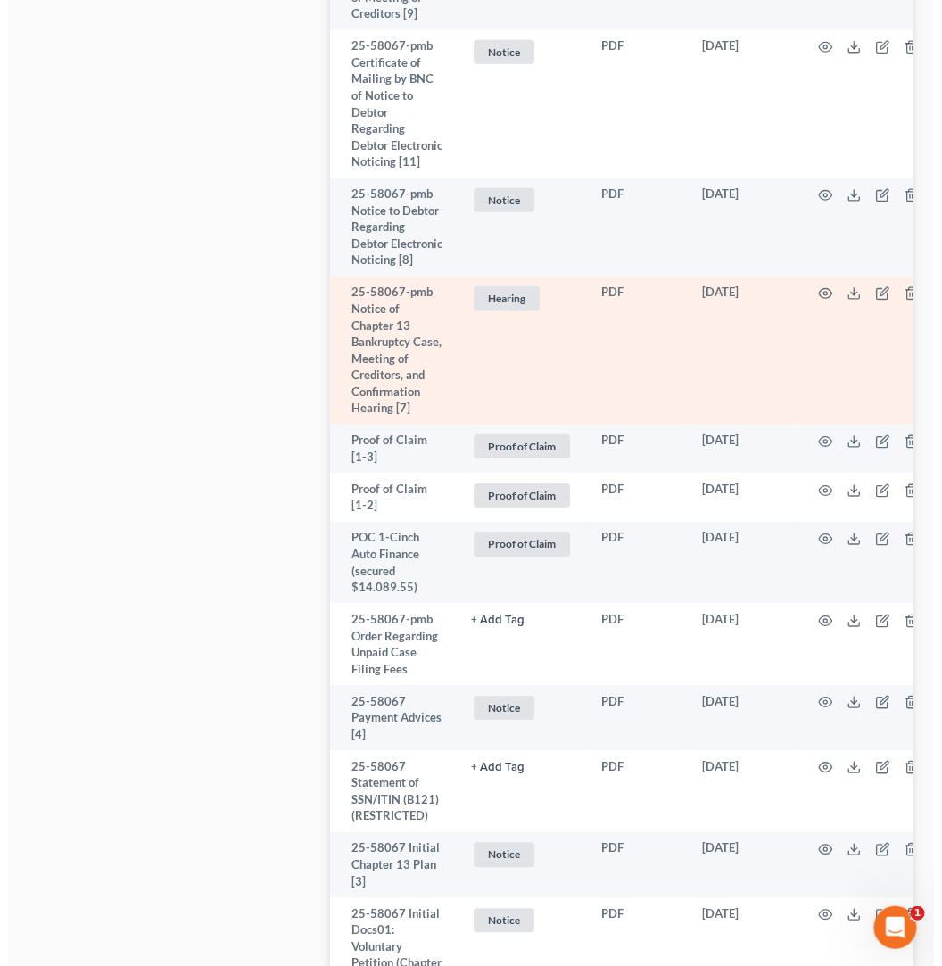
scroll to position [1751, 0]
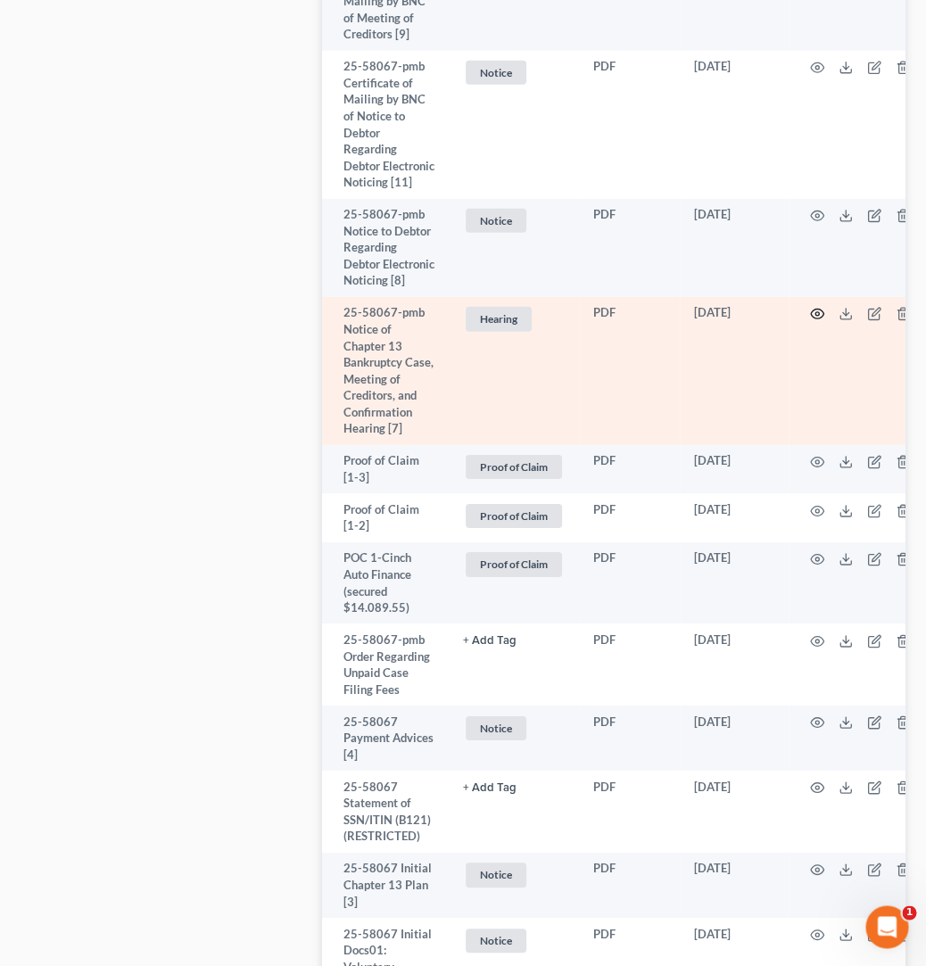
click at [817, 321] on icon "button" at bounding box center [817, 314] width 14 height 14
